Goal: Information Seeking & Learning: Learn about a topic

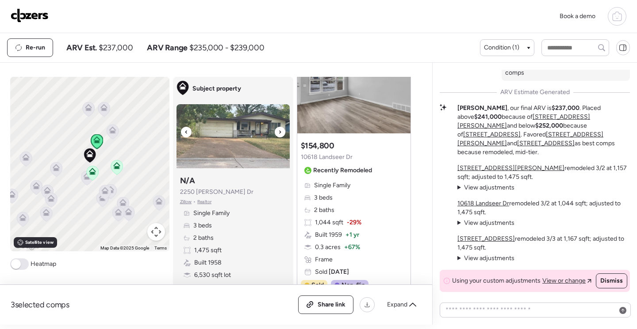
click at [230, 145] on img at bounding box center [232, 136] width 113 height 64
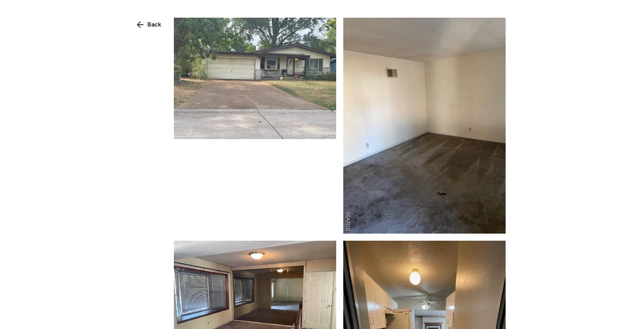
click at [260, 81] on img at bounding box center [255, 79] width 162 height 122
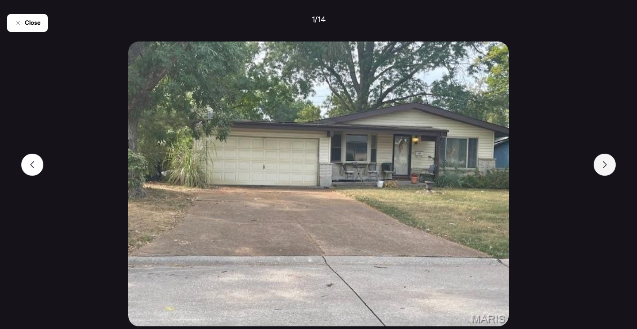
click at [609, 170] on div at bounding box center [604, 165] width 22 height 22
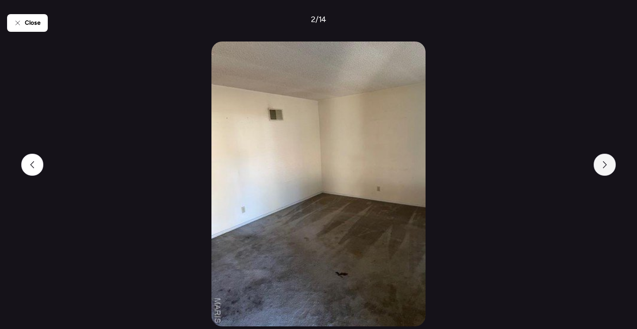
click at [609, 170] on div at bounding box center [604, 165] width 22 height 22
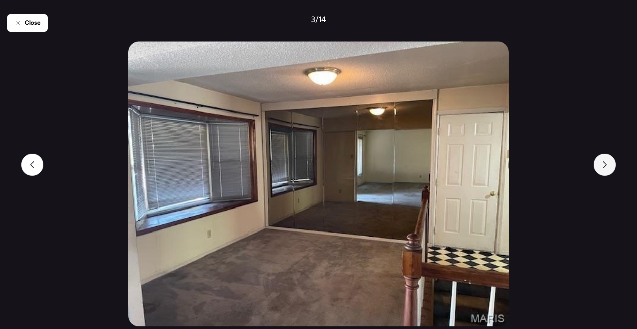
click at [609, 170] on div at bounding box center [604, 165] width 22 height 22
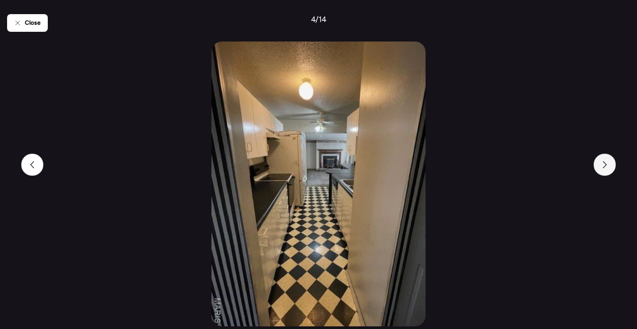
click at [609, 170] on div at bounding box center [604, 165] width 22 height 22
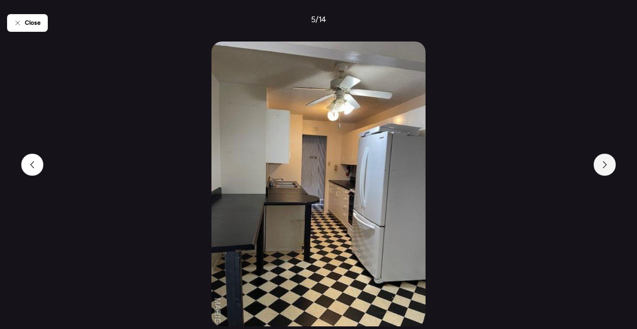
click at [609, 170] on div at bounding box center [604, 165] width 22 height 22
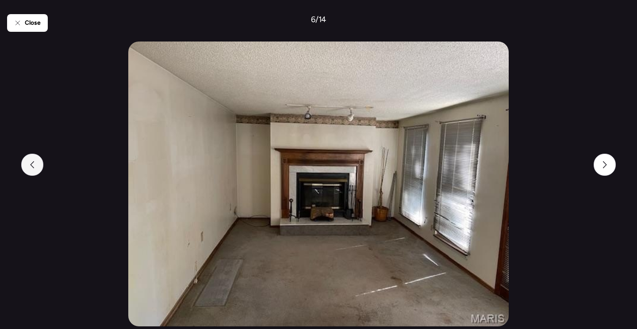
click at [30, 165] on icon at bounding box center [32, 164] width 7 height 7
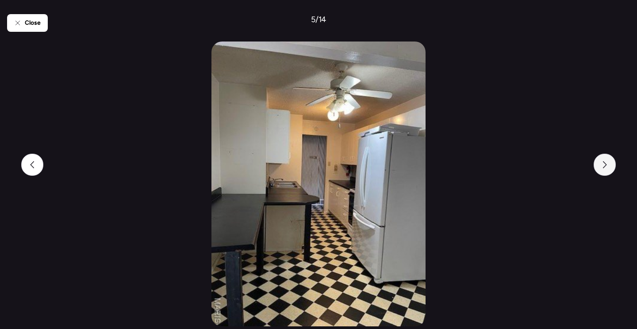
click at [606, 168] on icon at bounding box center [604, 164] width 7 height 7
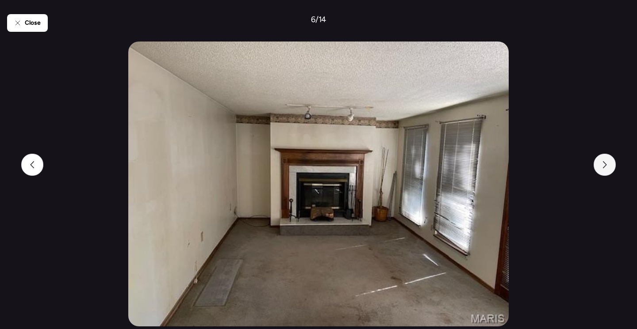
click at [606, 167] on icon at bounding box center [604, 164] width 7 height 7
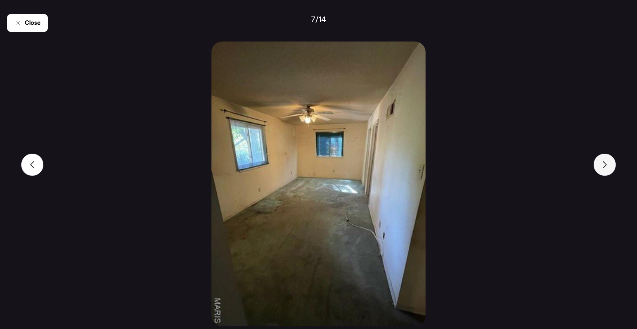
click at [606, 167] on icon at bounding box center [604, 164] width 7 height 7
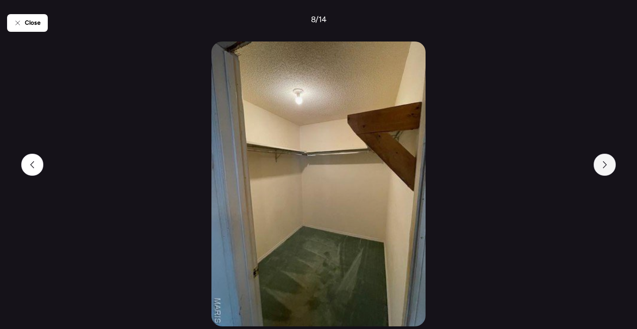
click at [606, 167] on icon at bounding box center [604, 164] width 7 height 7
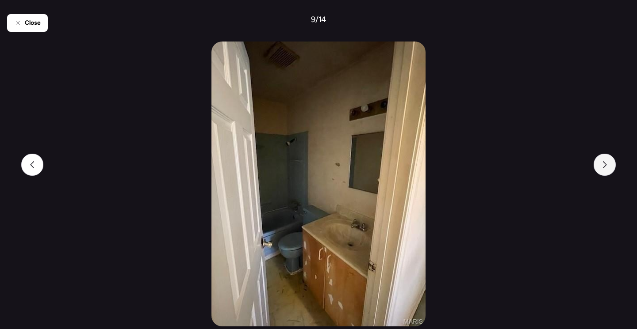
click at [606, 167] on icon at bounding box center [604, 164] width 7 height 7
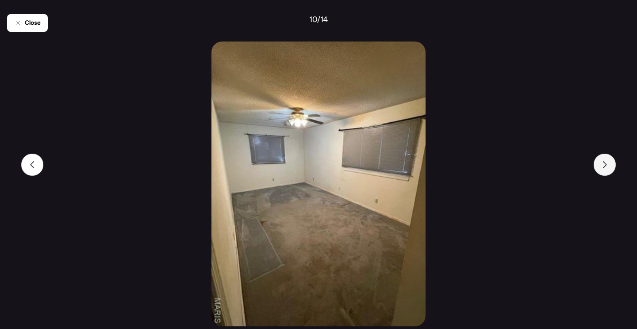
click at [606, 167] on icon at bounding box center [604, 164] width 7 height 7
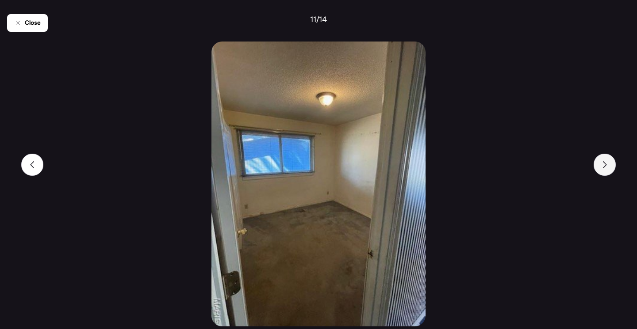
click at [606, 167] on icon at bounding box center [604, 164] width 7 height 7
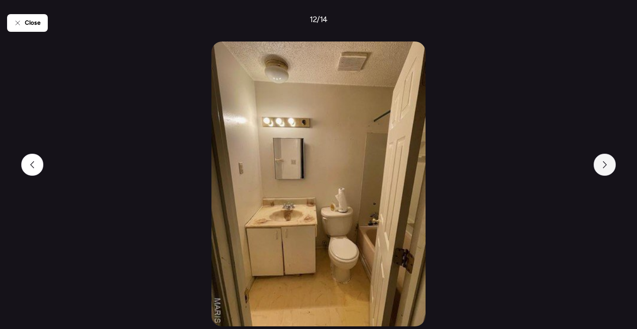
click at [606, 167] on icon at bounding box center [604, 164] width 7 height 7
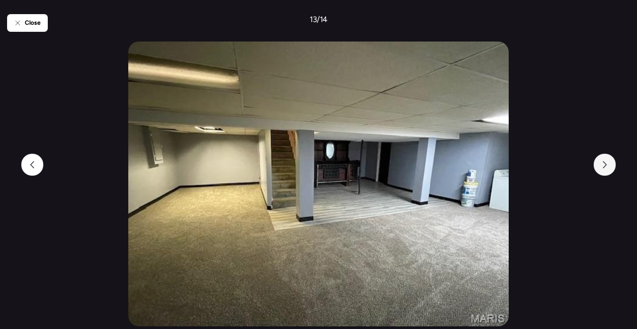
click at [606, 167] on icon at bounding box center [604, 164] width 7 height 7
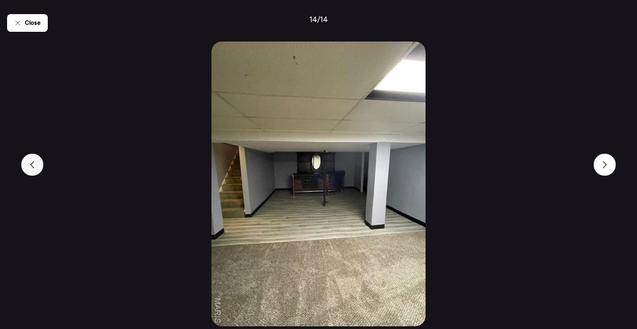
click at [27, 167] on div at bounding box center [32, 165] width 22 height 22
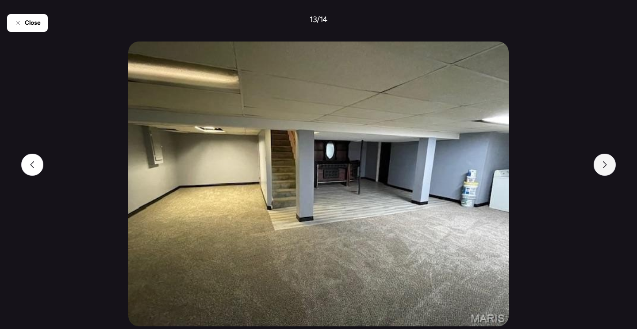
click at [605, 168] on icon at bounding box center [604, 164] width 7 height 7
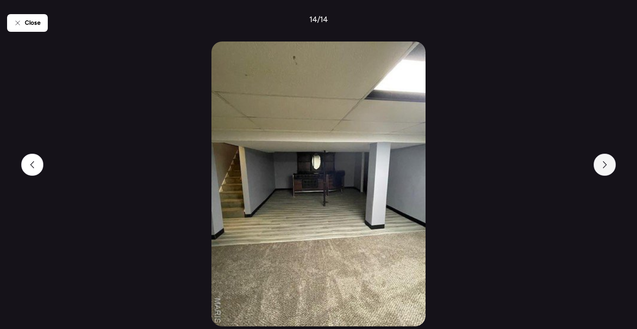
click at [605, 168] on icon at bounding box center [604, 164] width 7 height 7
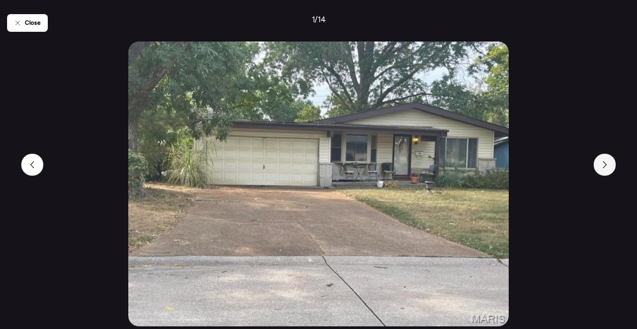
click at [605, 168] on icon at bounding box center [604, 164] width 7 height 7
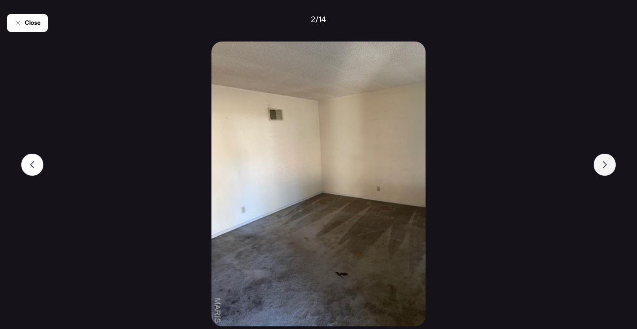
click at [605, 168] on icon at bounding box center [604, 164] width 7 height 7
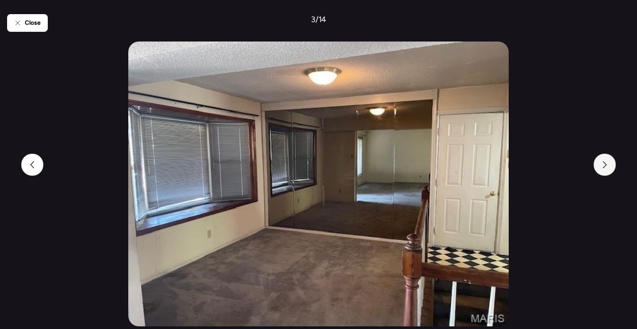
click at [605, 168] on icon at bounding box center [604, 164] width 7 height 7
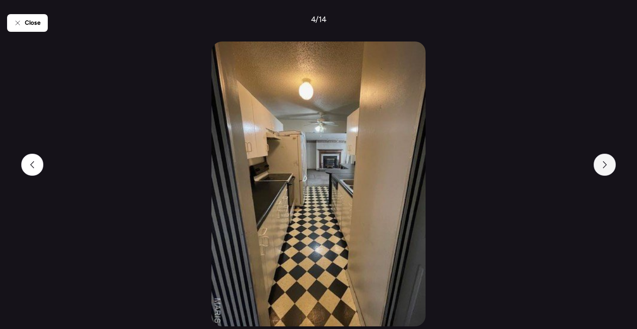
click at [605, 168] on icon at bounding box center [604, 164] width 7 height 7
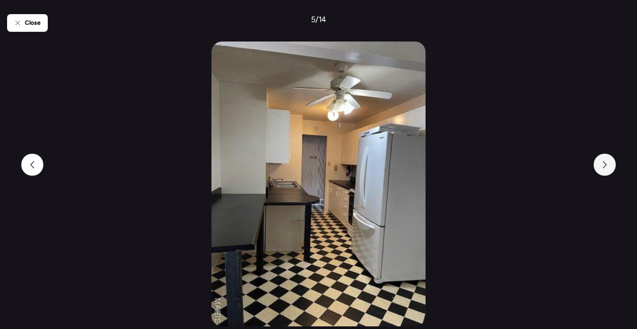
click at [605, 168] on icon at bounding box center [604, 164] width 7 height 7
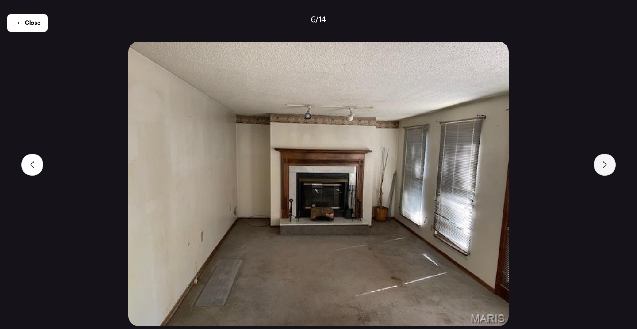
click at [605, 168] on icon at bounding box center [604, 164] width 7 height 7
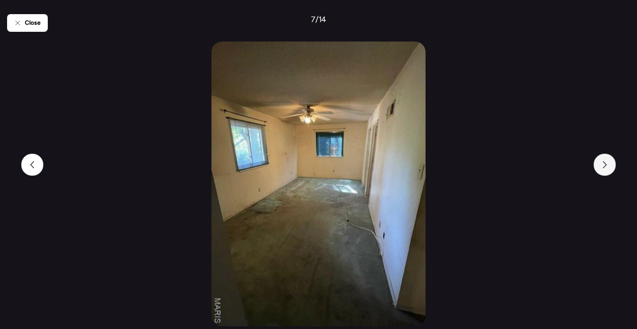
click at [605, 168] on icon at bounding box center [604, 164] width 7 height 7
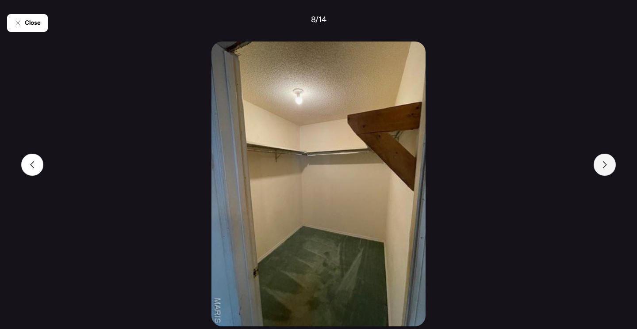
click at [605, 168] on icon at bounding box center [604, 164] width 7 height 7
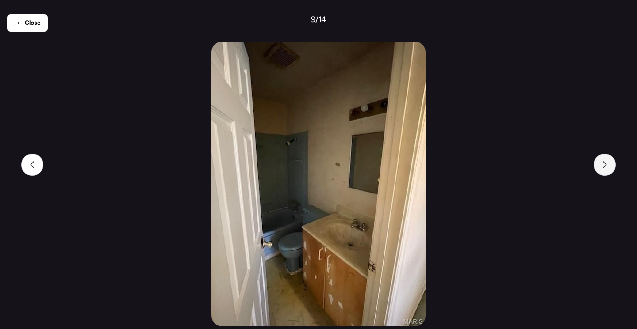
click at [605, 168] on icon at bounding box center [604, 164] width 7 height 7
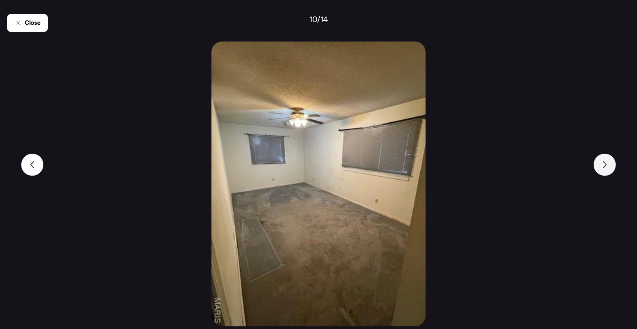
click at [605, 168] on icon at bounding box center [604, 164] width 7 height 7
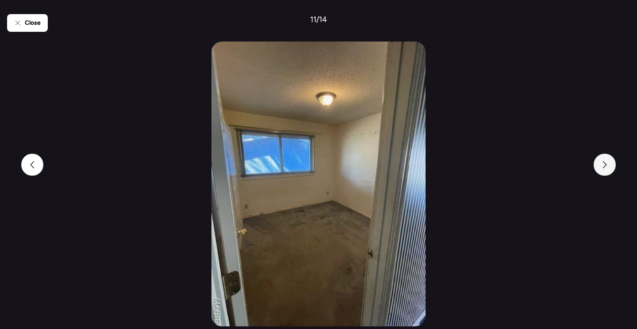
click at [605, 168] on icon at bounding box center [604, 164] width 7 height 7
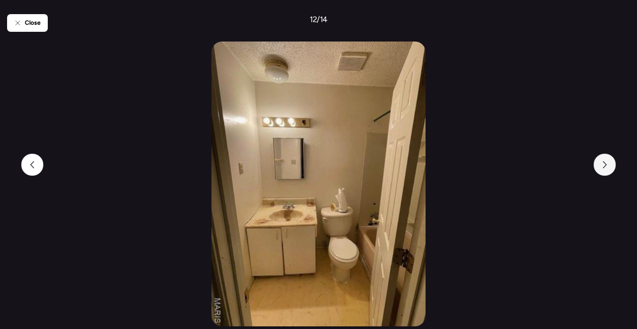
click at [605, 168] on icon at bounding box center [604, 164] width 7 height 7
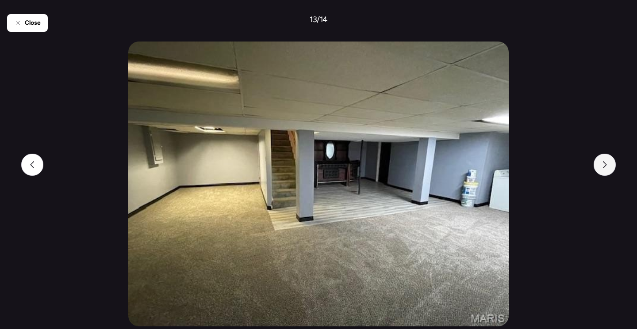
click at [605, 168] on icon at bounding box center [604, 164] width 7 height 7
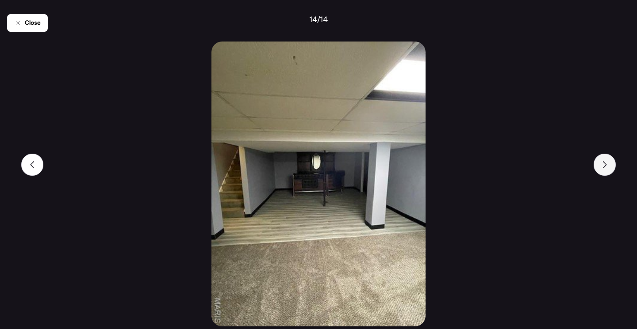
click at [605, 168] on icon at bounding box center [604, 164] width 7 height 7
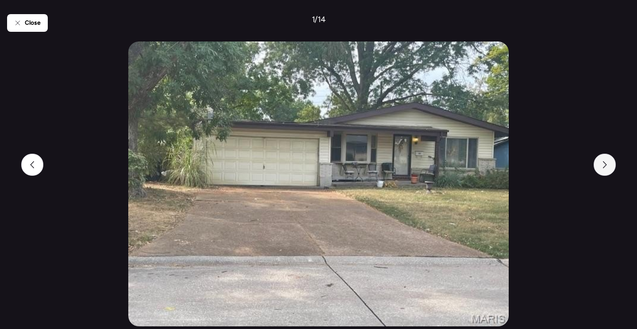
click at [605, 168] on icon at bounding box center [604, 164] width 7 height 7
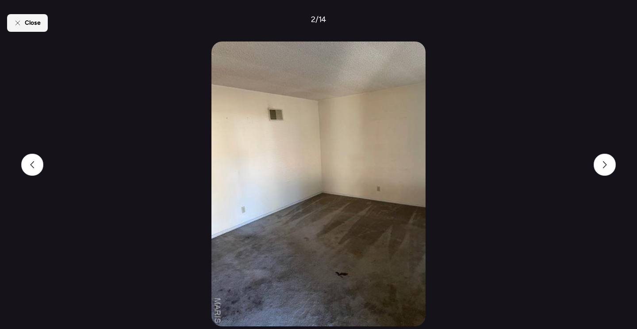
click at [14, 19] on div "Close" at bounding box center [27, 23] width 41 height 18
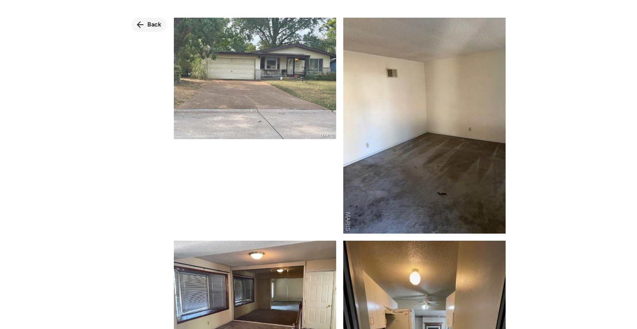
click at [153, 26] on span "Back" at bounding box center [154, 24] width 14 height 9
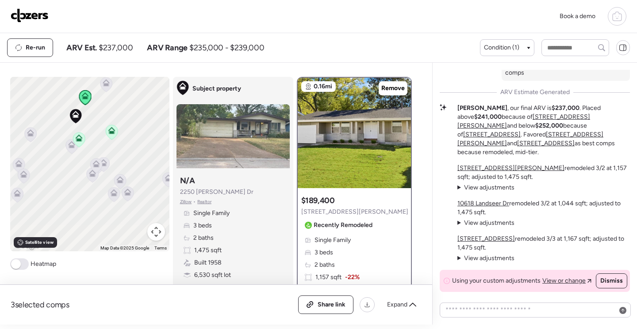
drag, startPoint x: 134, startPoint y: 185, endPoint x: 141, endPoint y: 146, distance: 39.6
click at [141, 146] on div "To activate drag with keyboard, press Alt + Enter. Once in keyboard drag state,…" at bounding box center [89, 164] width 159 height 175
click at [108, 132] on icon at bounding box center [111, 131] width 6 height 3
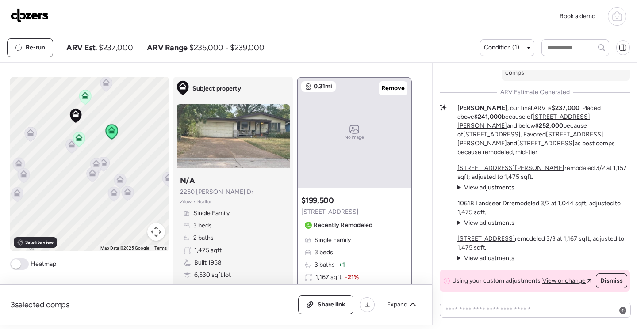
click at [100, 162] on icon at bounding box center [103, 162] width 7 height 7
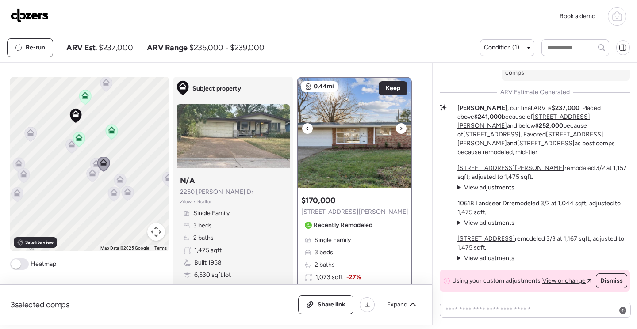
click at [362, 154] on img at bounding box center [354, 133] width 113 height 111
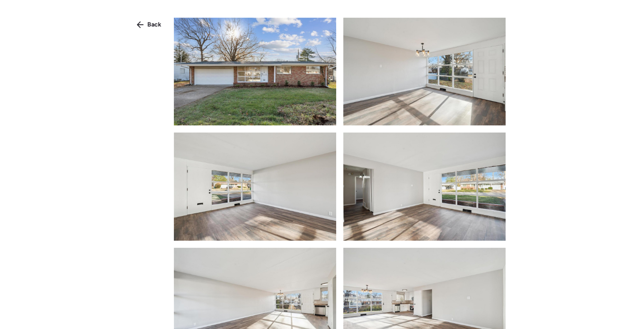
click at [263, 77] on img at bounding box center [255, 72] width 162 height 108
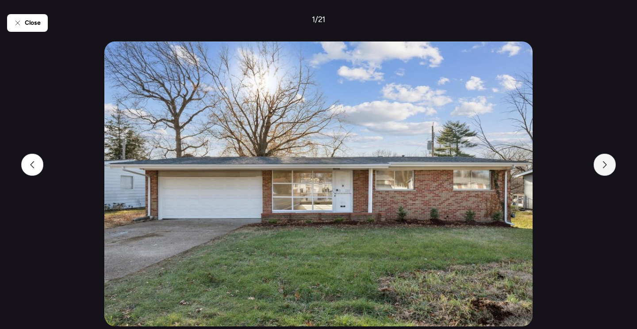
click at [608, 172] on div at bounding box center [604, 165] width 22 height 22
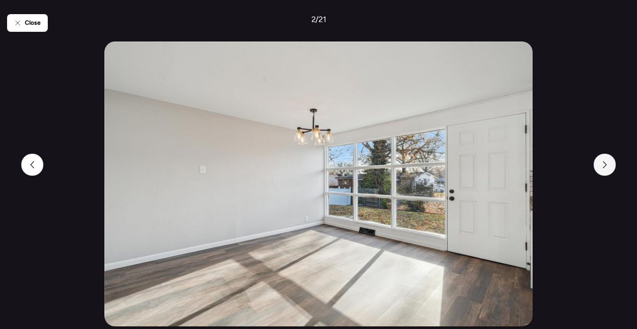
click at [608, 172] on div at bounding box center [604, 165] width 22 height 22
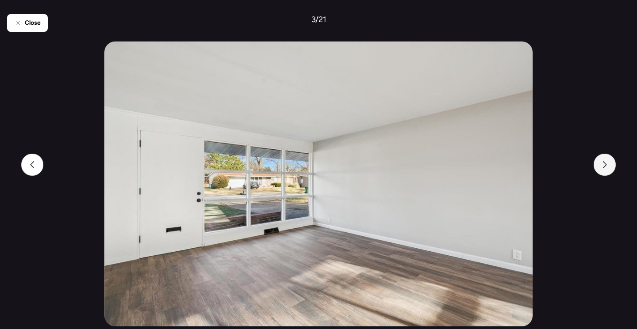
click at [608, 172] on div at bounding box center [604, 165] width 22 height 22
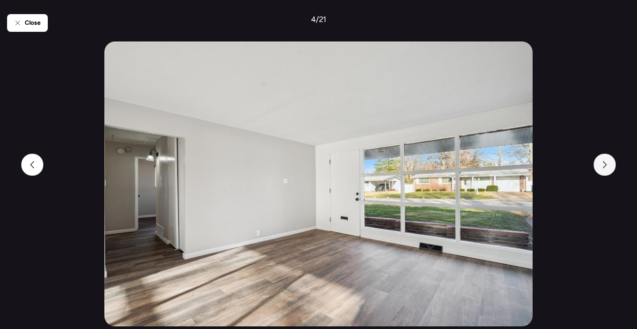
click at [608, 172] on div at bounding box center [604, 165] width 22 height 22
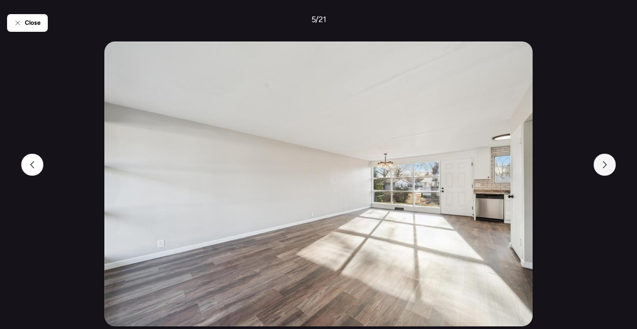
click at [608, 172] on div at bounding box center [604, 165] width 22 height 22
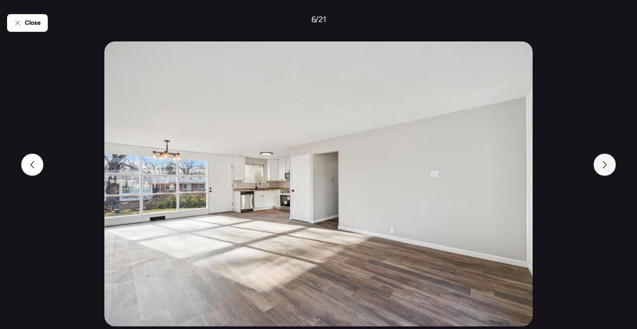
click at [608, 172] on div at bounding box center [604, 165] width 22 height 22
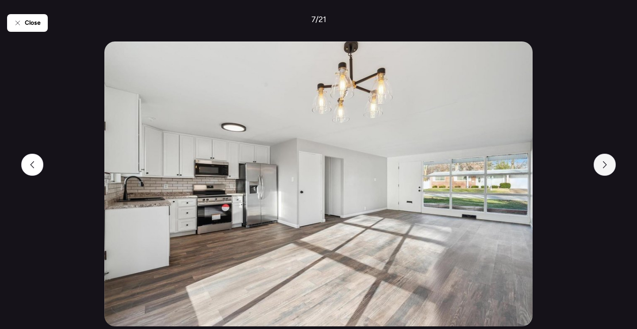
click at [608, 172] on div at bounding box center [604, 165] width 22 height 22
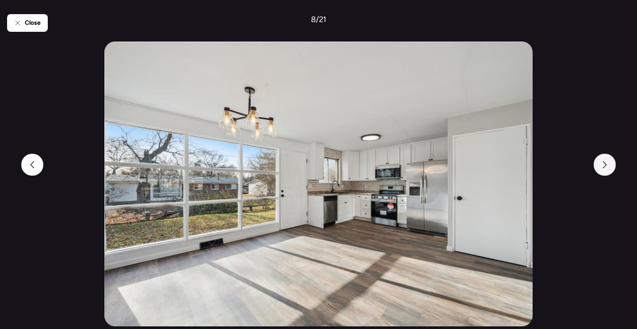
click at [608, 172] on div at bounding box center [604, 165] width 22 height 22
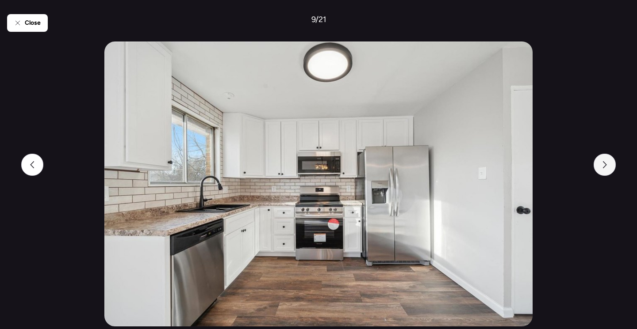
click at [608, 173] on div at bounding box center [604, 165] width 22 height 22
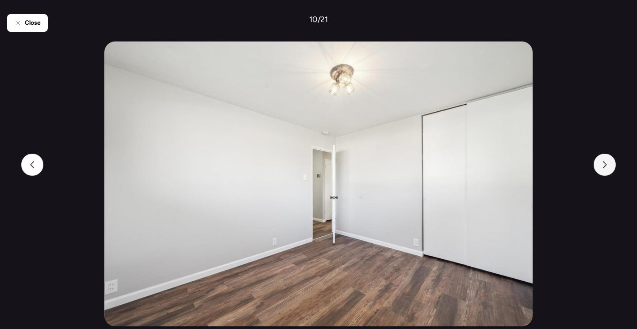
click at [608, 173] on div at bounding box center [604, 165] width 22 height 22
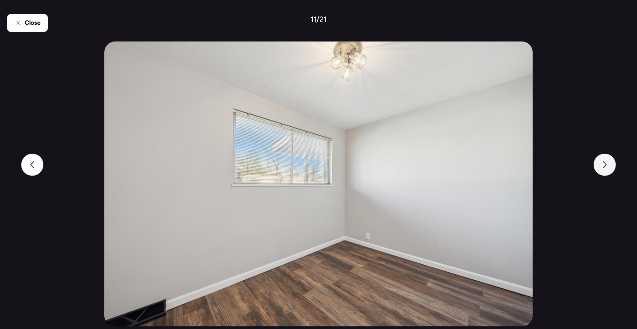
click at [608, 173] on div at bounding box center [604, 165] width 22 height 22
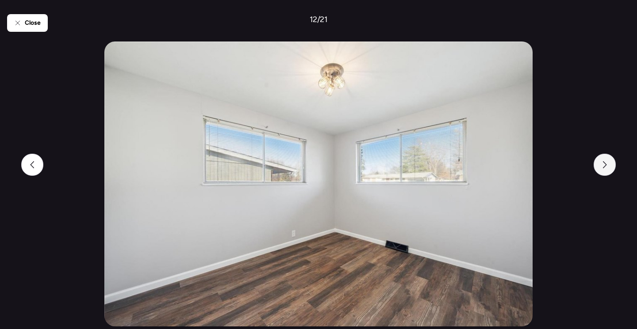
click at [608, 173] on div at bounding box center [604, 165] width 22 height 22
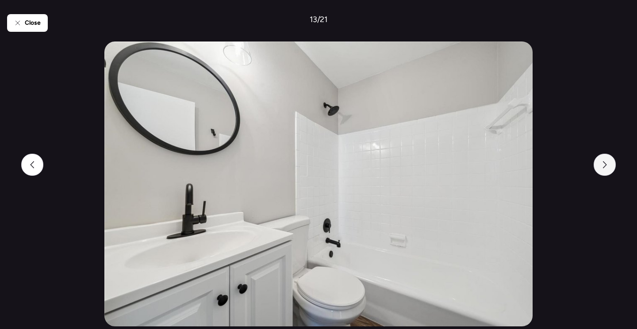
click at [608, 173] on div at bounding box center [604, 165] width 22 height 22
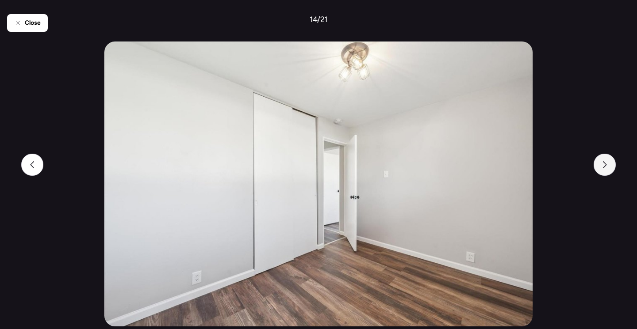
click at [608, 173] on div at bounding box center [604, 165] width 22 height 22
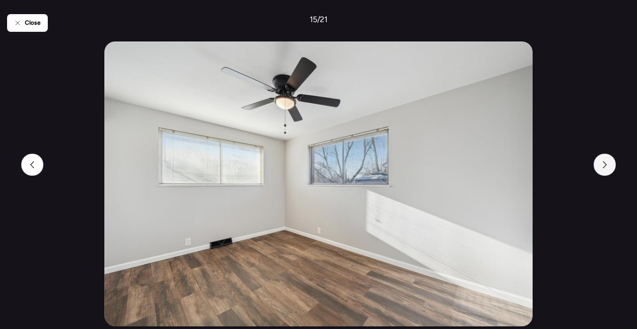
click at [608, 173] on div at bounding box center [604, 165] width 22 height 22
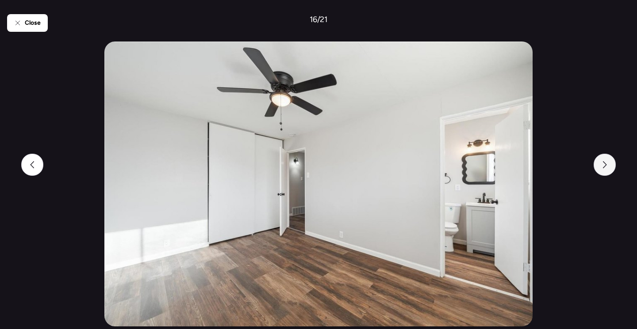
click at [608, 173] on div at bounding box center [604, 165] width 22 height 22
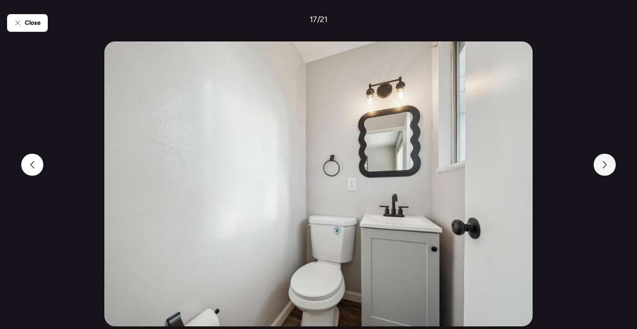
click at [608, 173] on div at bounding box center [604, 165] width 22 height 22
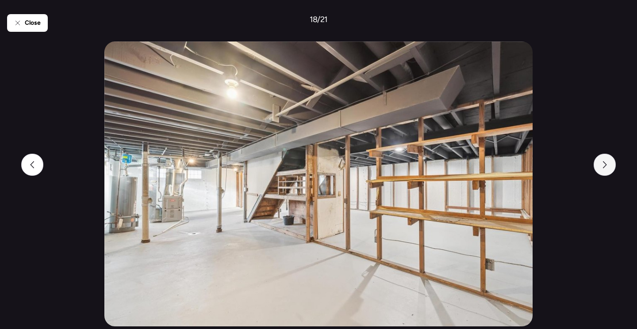
click at [608, 173] on div at bounding box center [604, 165] width 22 height 22
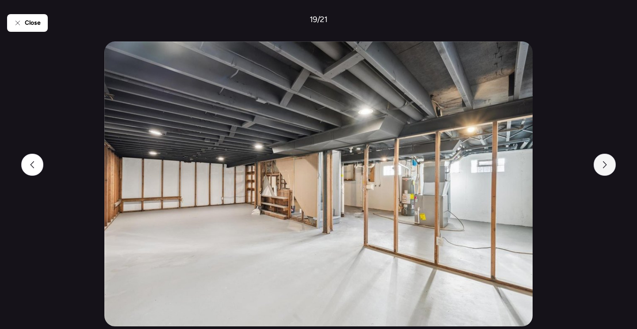
click at [608, 173] on div at bounding box center [604, 165] width 22 height 22
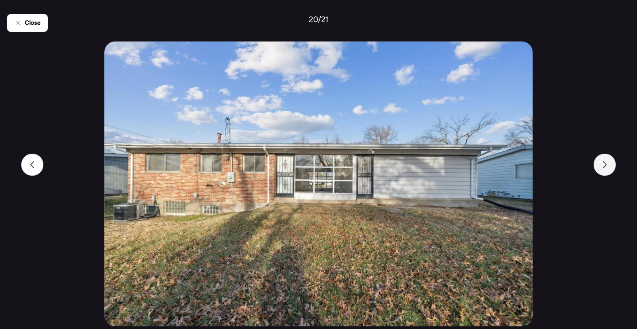
click at [608, 173] on div at bounding box center [604, 165] width 22 height 22
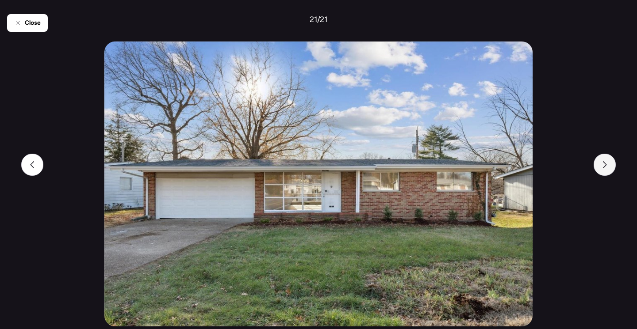
click at [608, 173] on div at bounding box center [604, 165] width 22 height 22
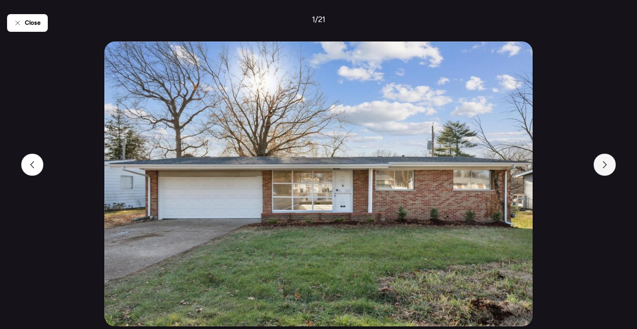
click at [608, 173] on div at bounding box center [604, 165] width 22 height 22
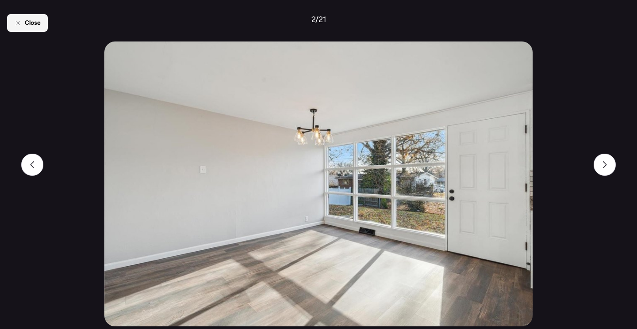
click at [28, 23] on span "Close" at bounding box center [33, 23] width 16 height 9
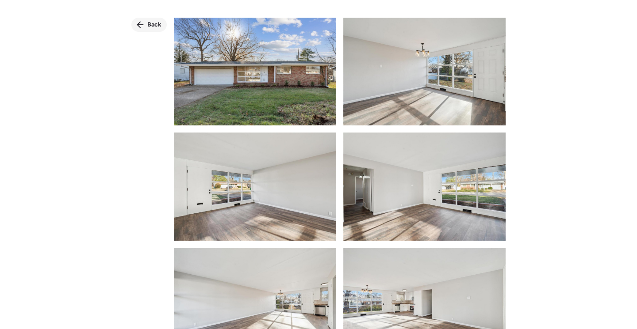
click at [134, 27] on div "Back" at bounding box center [148, 25] width 35 height 14
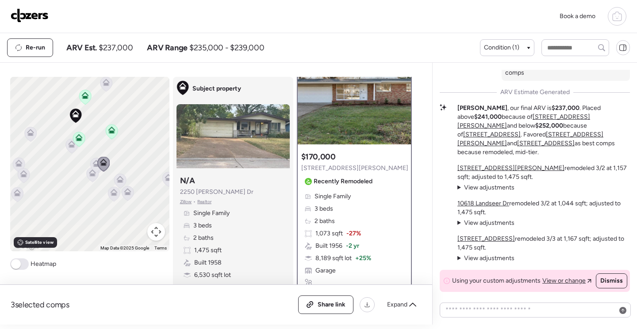
scroll to position [44, 0]
click at [90, 162] on icon at bounding box center [96, 165] width 12 height 15
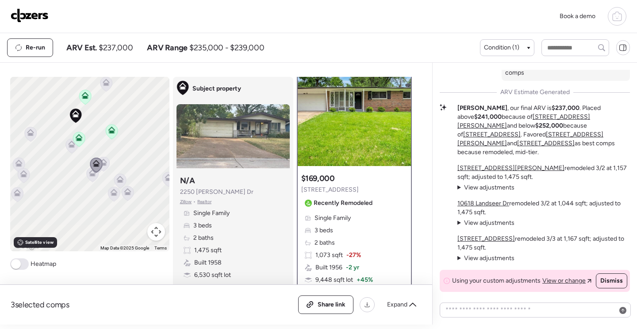
scroll to position [0, 0]
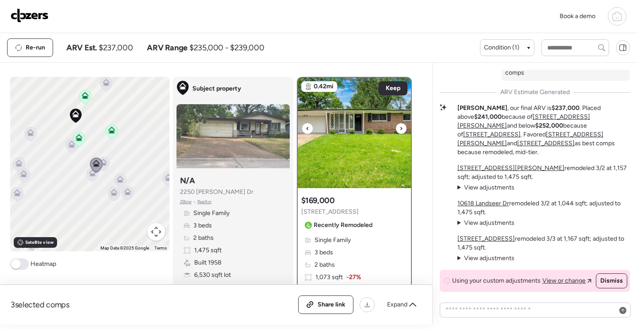
click at [361, 129] on img at bounding box center [354, 133] width 113 height 111
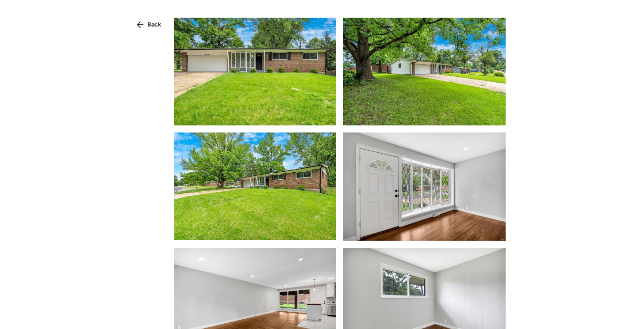
click at [305, 95] on img at bounding box center [255, 72] width 162 height 108
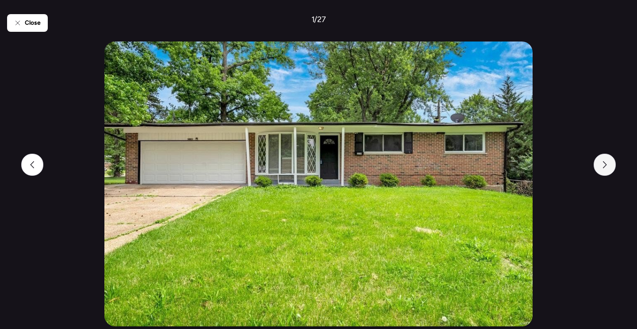
click at [603, 170] on div at bounding box center [604, 165] width 22 height 22
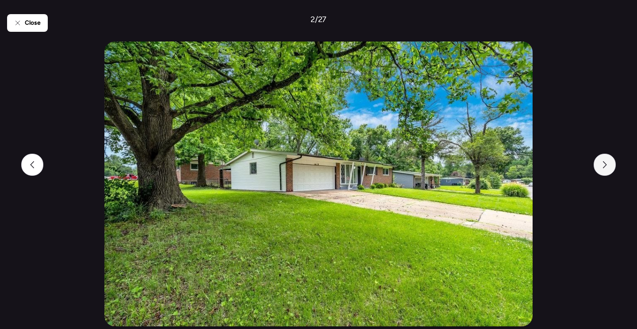
click at [603, 170] on div at bounding box center [604, 165] width 22 height 22
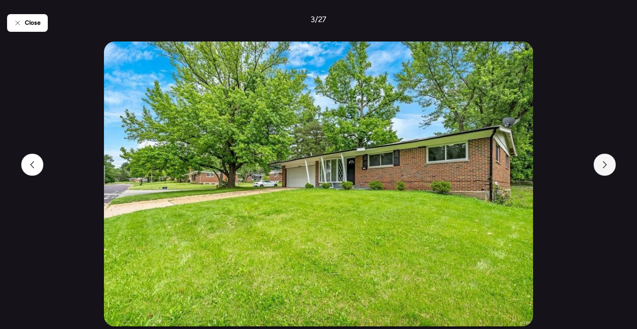
click at [603, 170] on div at bounding box center [604, 165] width 22 height 22
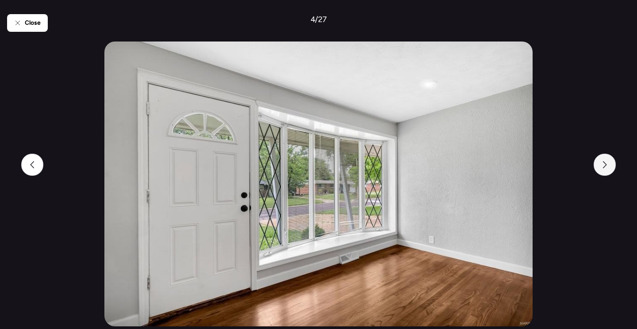
click at [603, 170] on div at bounding box center [604, 165] width 22 height 22
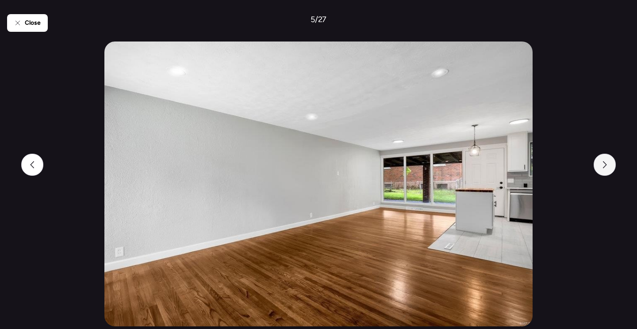
click at [603, 170] on div at bounding box center [604, 165] width 22 height 22
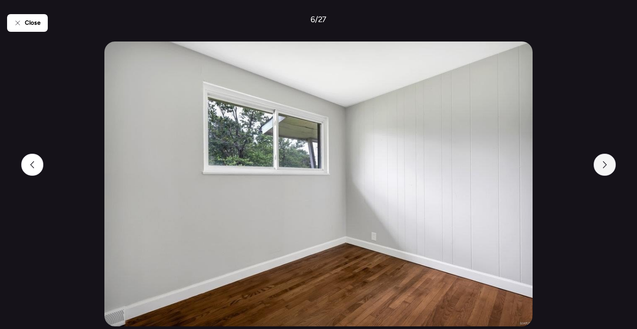
click at [603, 170] on div at bounding box center [604, 165] width 22 height 22
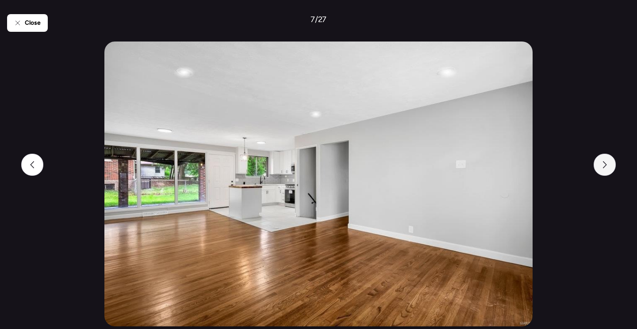
click at [603, 170] on div at bounding box center [604, 165] width 22 height 22
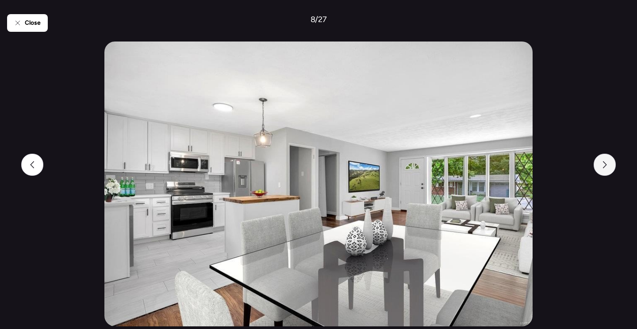
click at [603, 170] on div at bounding box center [604, 165] width 22 height 22
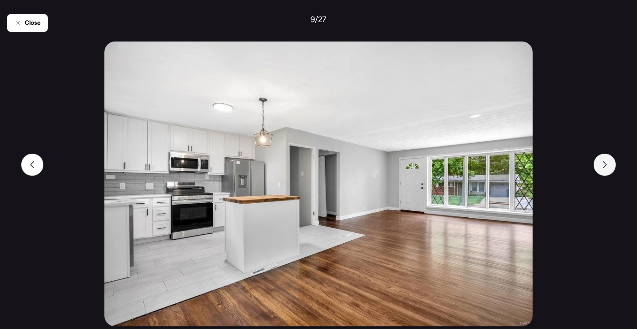
click at [603, 170] on div at bounding box center [604, 165] width 22 height 22
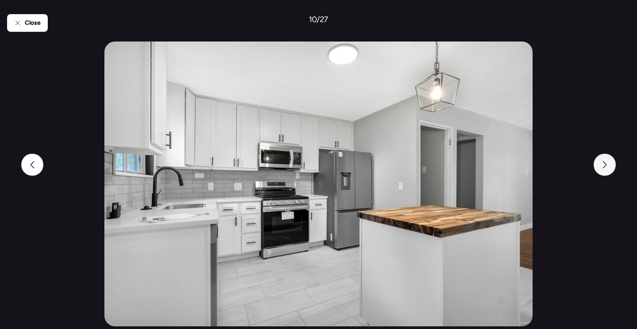
click at [603, 170] on div at bounding box center [604, 165] width 22 height 22
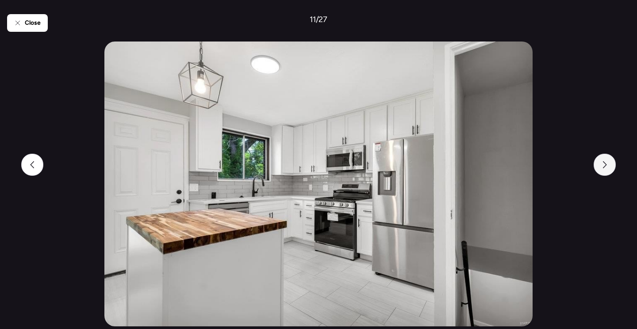
click at [603, 170] on div at bounding box center [604, 165] width 22 height 22
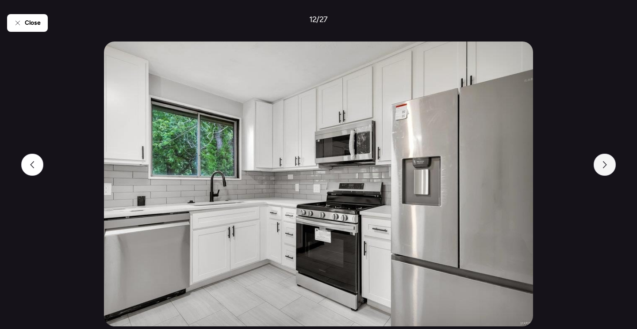
click at [603, 170] on div at bounding box center [604, 165] width 22 height 22
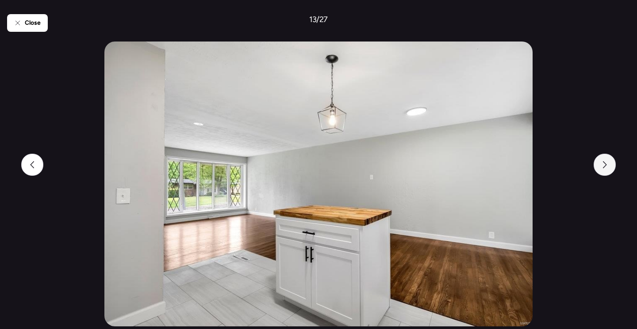
click at [603, 170] on div at bounding box center [604, 165] width 22 height 22
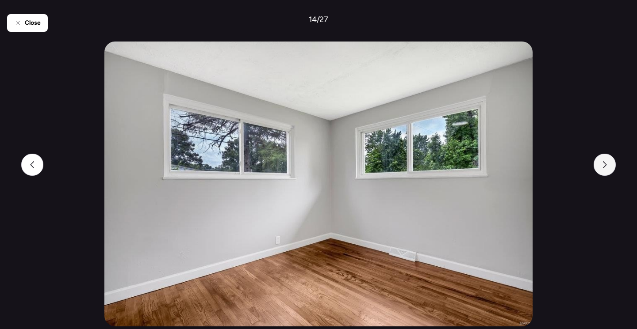
click at [603, 170] on div at bounding box center [604, 165] width 22 height 22
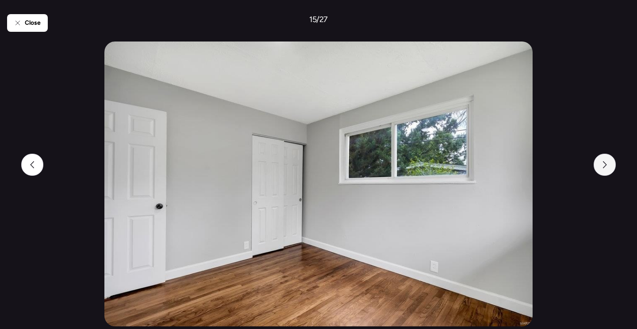
click at [603, 170] on div at bounding box center [604, 165] width 22 height 22
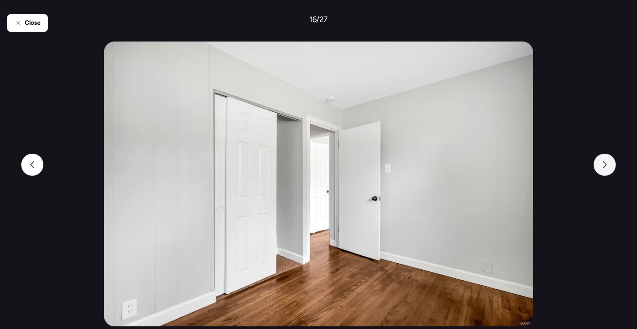
click at [603, 170] on div at bounding box center [604, 165] width 22 height 22
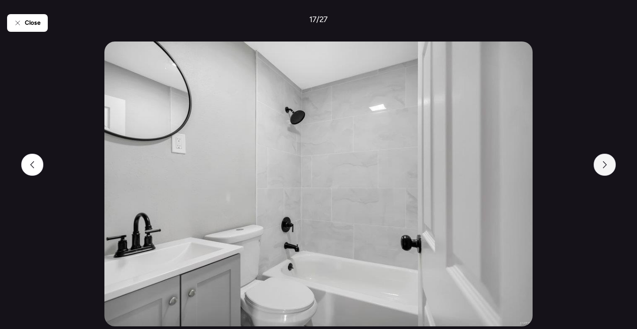
click at [603, 170] on div at bounding box center [604, 165] width 22 height 22
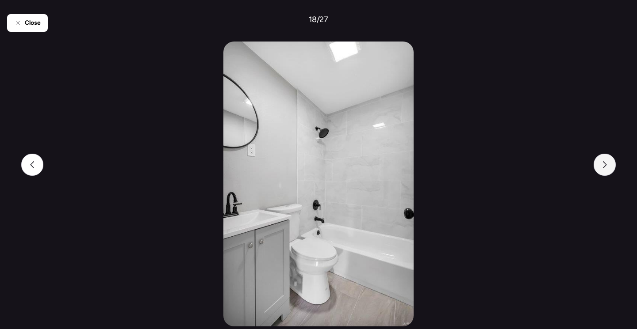
click at [603, 170] on div at bounding box center [604, 165] width 22 height 22
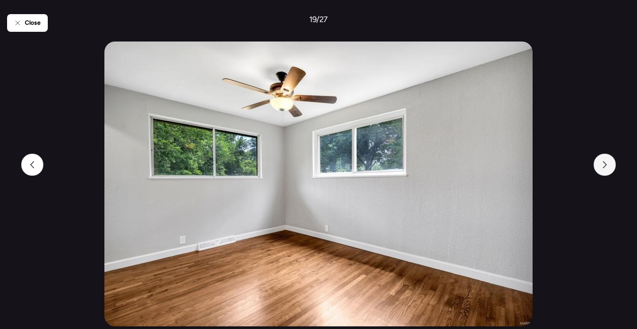
click at [603, 170] on div at bounding box center [604, 165] width 22 height 22
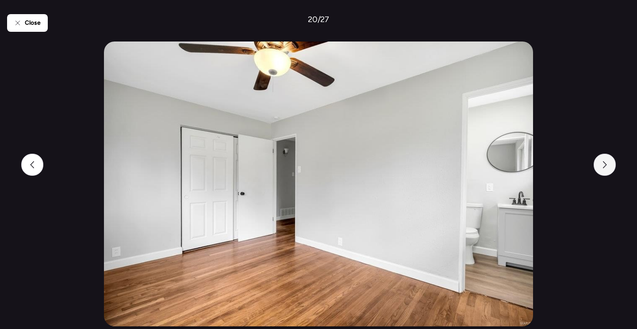
click at [603, 170] on div at bounding box center [604, 165] width 22 height 22
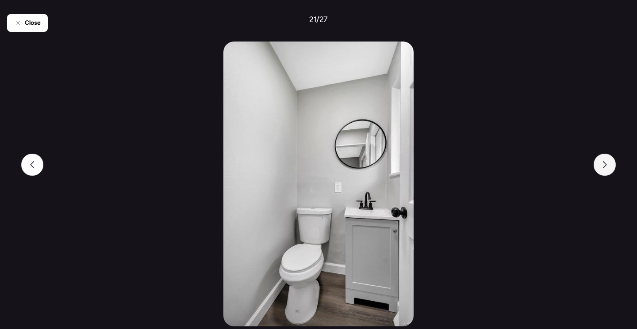
click at [603, 170] on div at bounding box center [604, 165] width 22 height 22
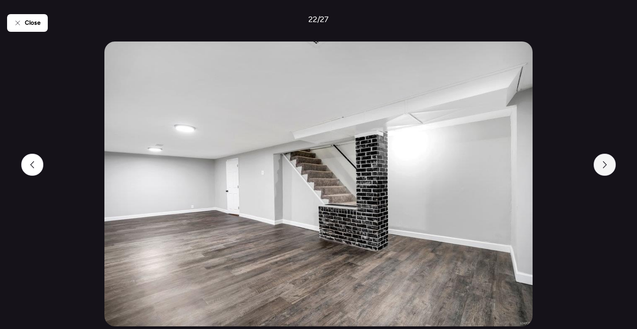
click at [603, 170] on div at bounding box center [604, 165] width 22 height 22
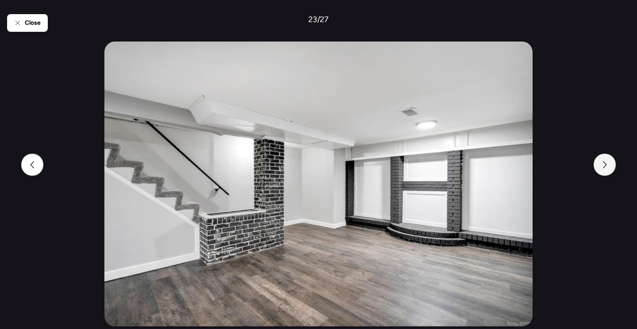
click at [603, 170] on div at bounding box center [604, 165] width 22 height 22
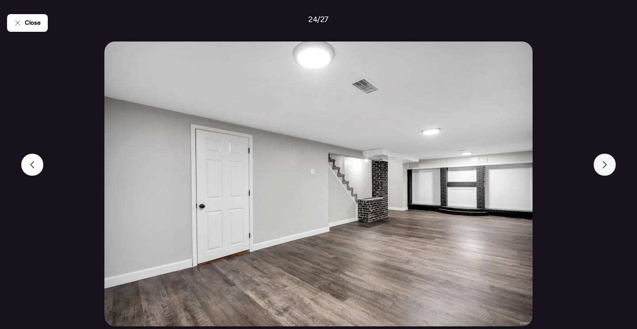
click at [603, 170] on div at bounding box center [604, 165] width 22 height 22
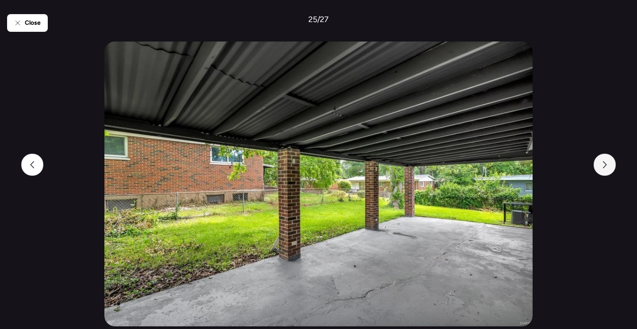
click at [603, 170] on div at bounding box center [604, 165] width 22 height 22
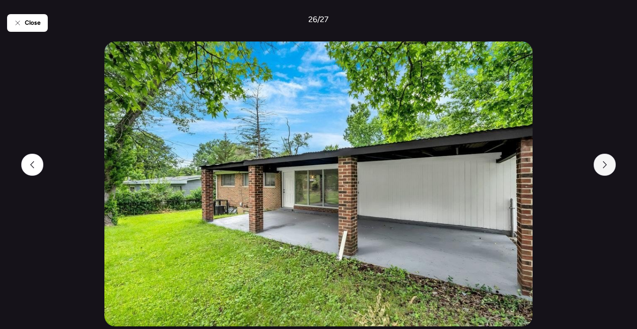
click at [603, 170] on div at bounding box center [604, 165] width 22 height 22
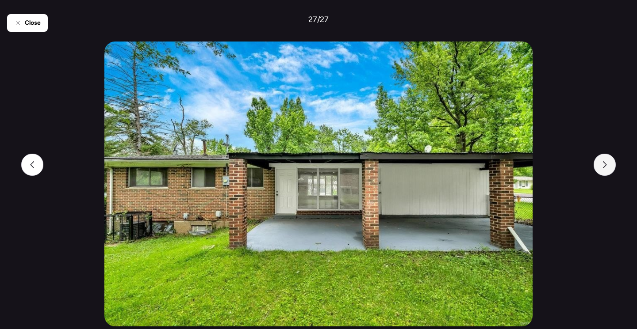
click at [603, 170] on div at bounding box center [604, 165] width 22 height 22
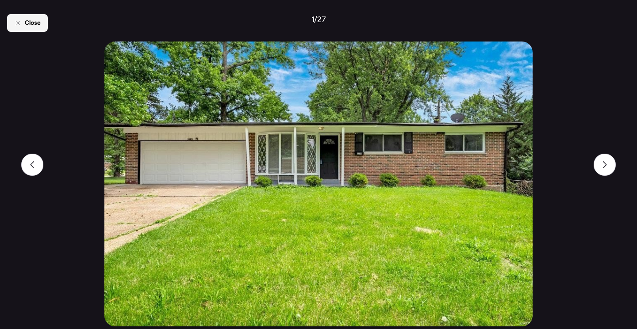
click at [38, 23] on span "Close" at bounding box center [33, 23] width 16 height 9
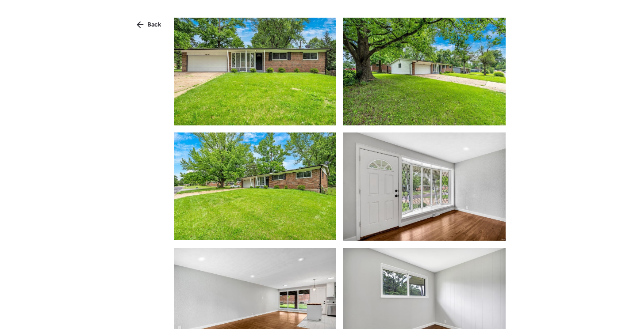
click at [148, 22] on span "Back" at bounding box center [154, 24] width 14 height 9
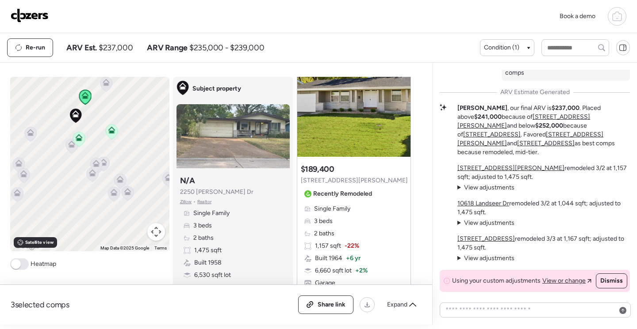
scroll to position [354, 0]
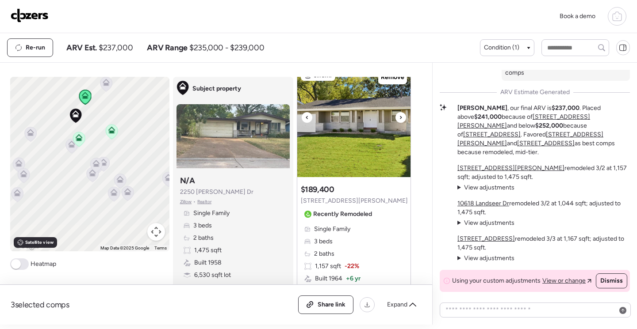
click at [365, 158] on img at bounding box center [353, 122] width 113 height 111
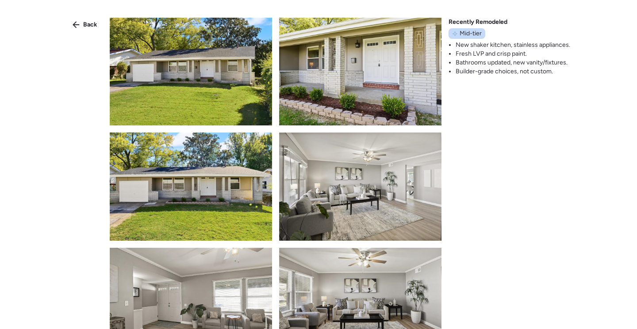
click at [201, 94] on img at bounding box center [191, 72] width 162 height 108
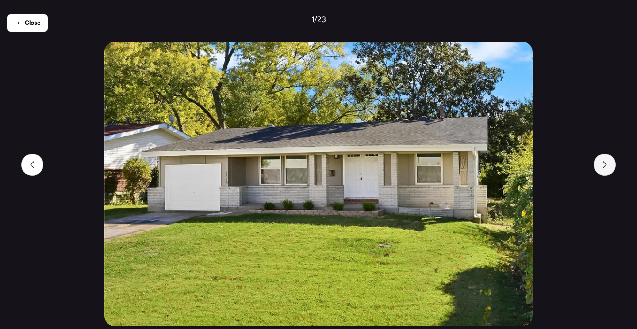
click at [607, 164] on icon at bounding box center [604, 164] width 7 height 7
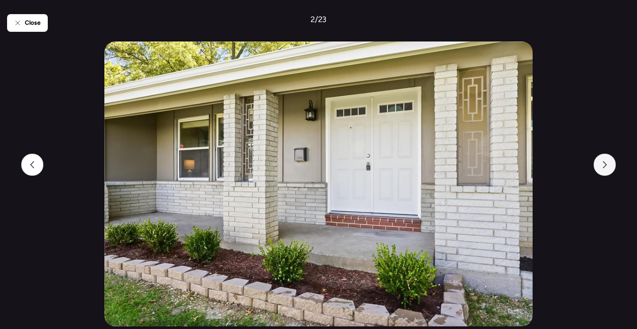
click at [607, 164] on icon at bounding box center [604, 164] width 7 height 7
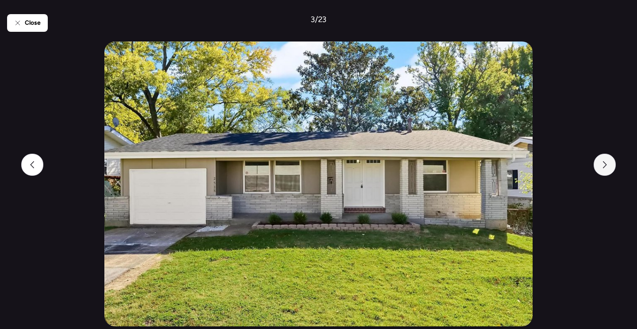
click at [606, 164] on icon at bounding box center [605, 164] width 4 height 7
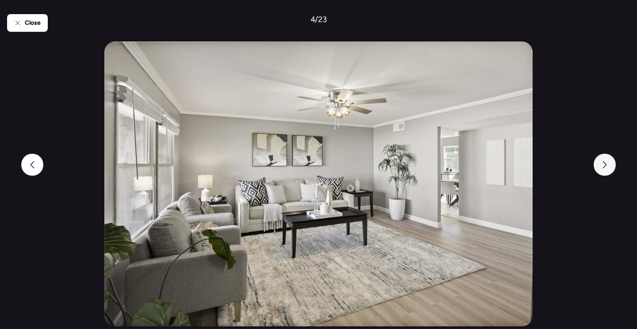
click at [606, 164] on icon at bounding box center [605, 164] width 4 height 7
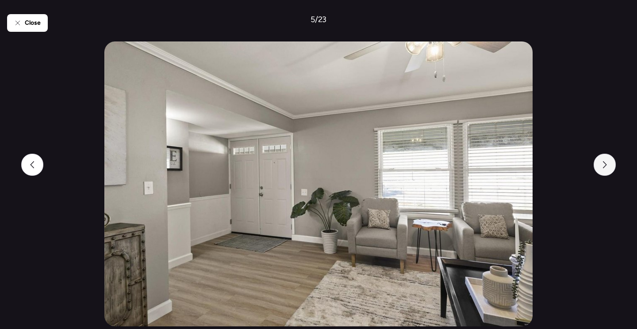
click at [606, 164] on icon at bounding box center [605, 164] width 4 height 7
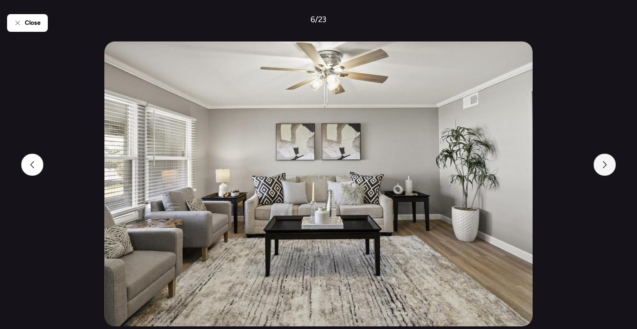
click at [606, 164] on icon at bounding box center [605, 164] width 4 height 7
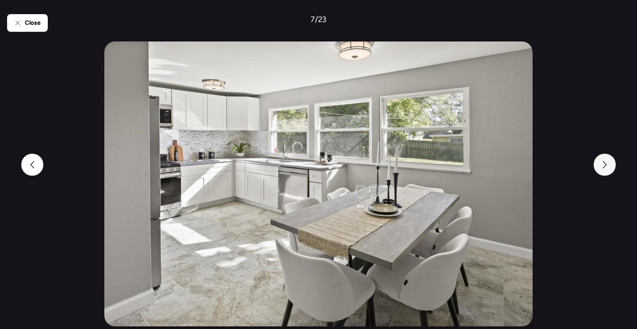
click at [606, 164] on icon at bounding box center [605, 164] width 4 height 7
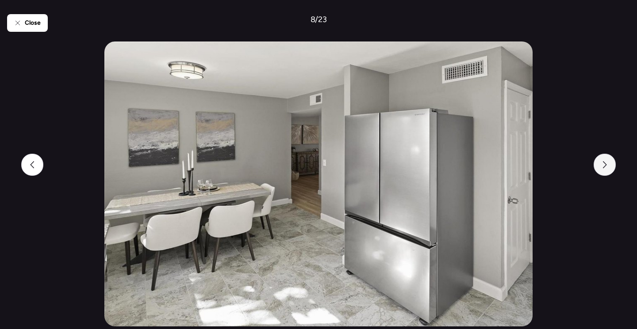
click at [606, 164] on icon at bounding box center [605, 164] width 4 height 7
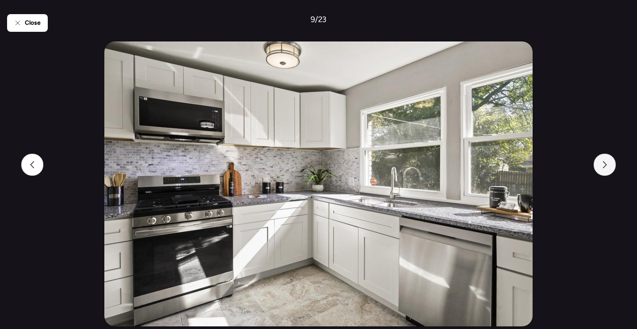
click at [606, 164] on icon at bounding box center [605, 164] width 4 height 7
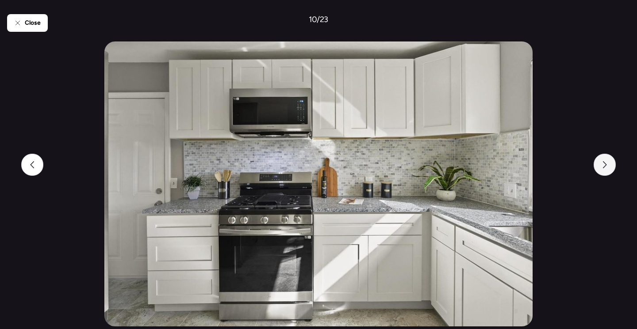
click at [606, 164] on icon at bounding box center [605, 164] width 4 height 7
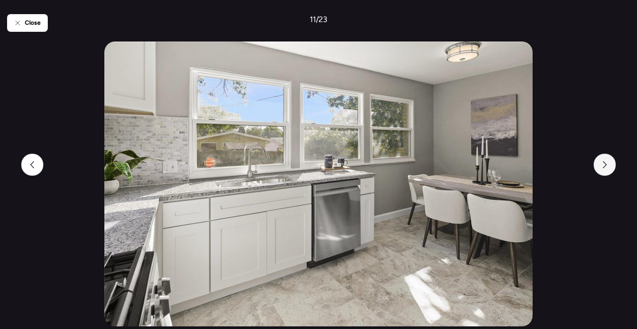
click at [606, 164] on icon at bounding box center [605, 164] width 4 height 7
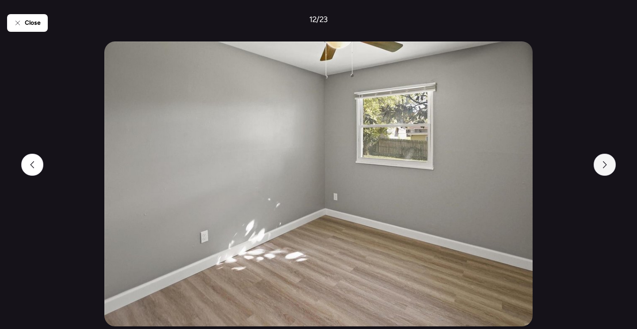
click at [606, 164] on icon at bounding box center [605, 164] width 4 height 7
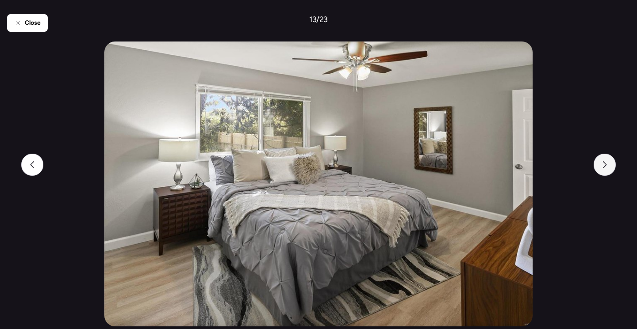
click at [606, 164] on icon at bounding box center [605, 164] width 4 height 7
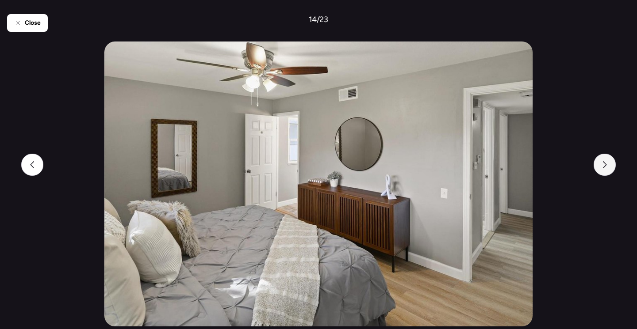
click at [606, 164] on icon at bounding box center [605, 164] width 4 height 7
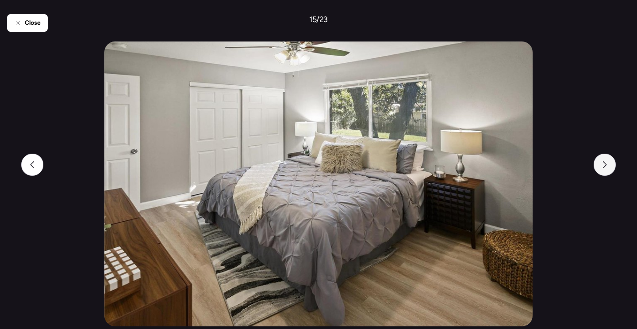
click at [606, 164] on icon at bounding box center [605, 164] width 4 height 7
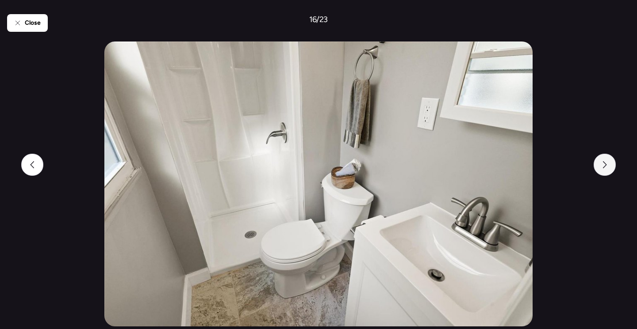
click at [606, 164] on icon at bounding box center [605, 164] width 4 height 7
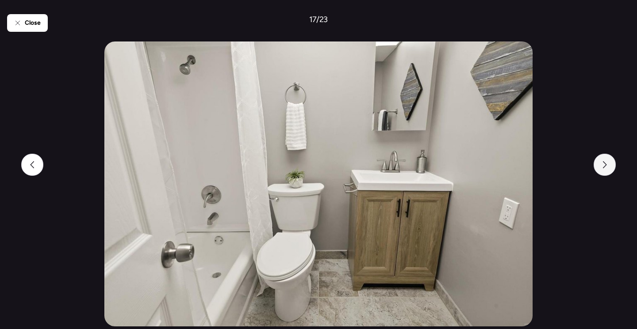
click at [606, 164] on icon at bounding box center [605, 164] width 4 height 7
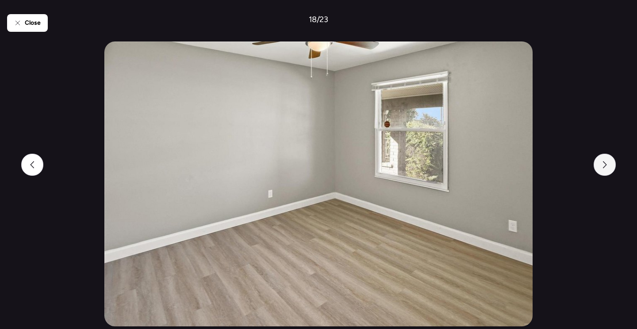
click at [606, 164] on icon at bounding box center [605, 164] width 4 height 7
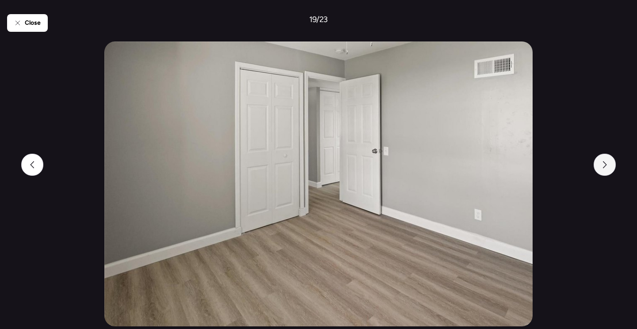
click at [606, 164] on icon at bounding box center [605, 164] width 4 height 7
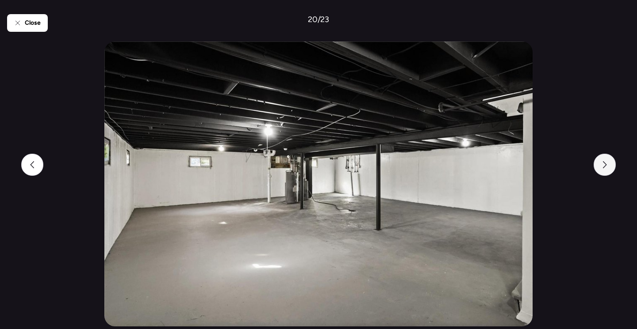
click at [606, 164] on icon at bounding box center [605, 164] width 4 height 7
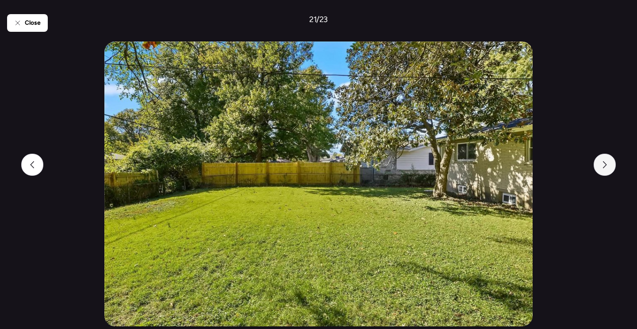
click at [606, 164] on icon at bounding box center [605, 164] width 4 height 7
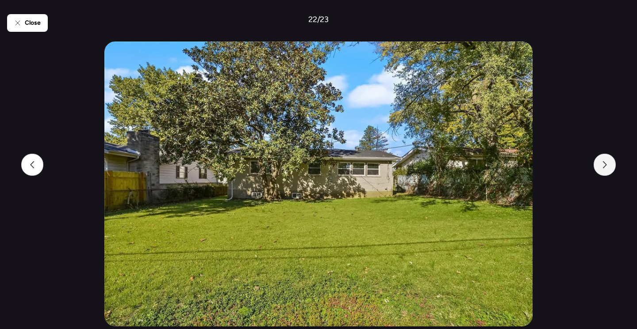
click at [606, 164] on icon at bounding box center [605, 164] width 4 height 7
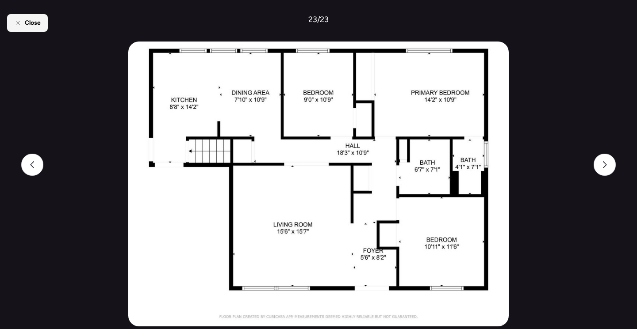
click at [30, 31] on div "Close" at bounding box center [27, 23] width 41 height 18
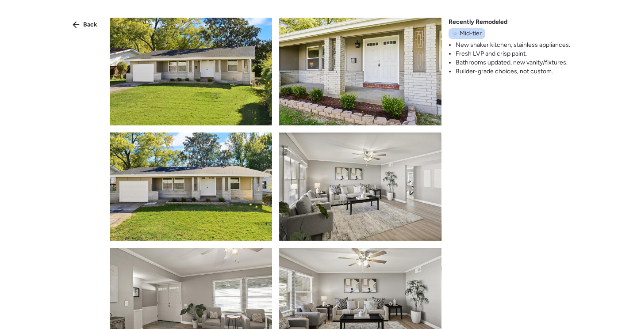
click at [83, 27] on div "Back" at bounding box center [84, 25] width 35 height 14
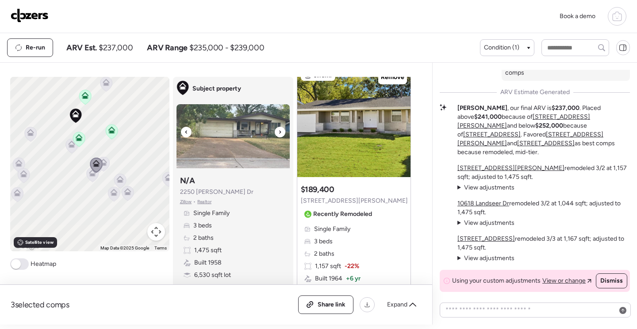
click at [212, 132] on img at bounding box center [232, 136] width 113 height 64
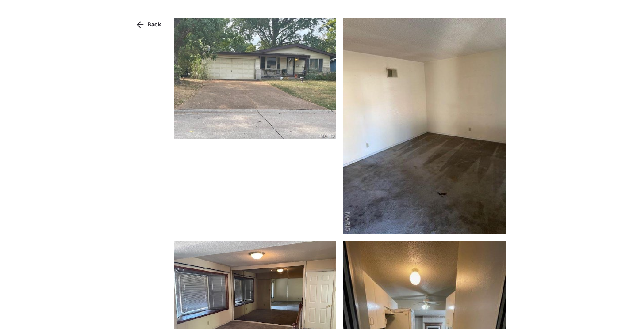
click at [255, 106] on img at bounding box center [255, 79] width 162 height 122
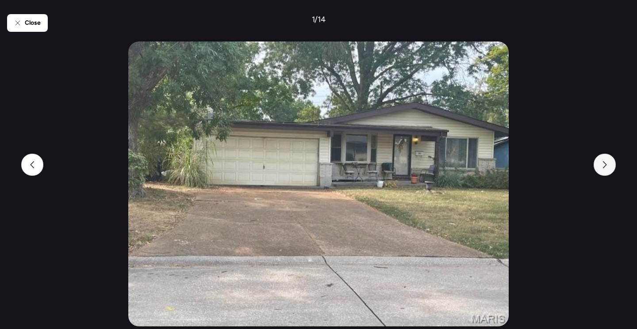
click at [606, 165] on icon at bounding box center [604, 164] width 7 height 7
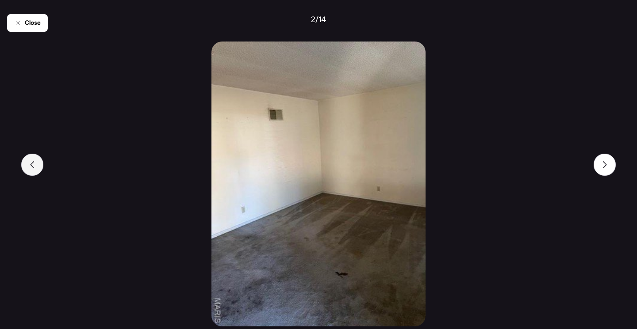
drag, startPoint x: 7, startPoint y: 164, endPoint x: 24, endPoint y: 164, distance: 16.8
click at [8, 164] on div "Close 2 / 14" at bounding box center [318, 164] width 622 height 329
click at [27, 164] on div at bounding box center [32, 165] width 22 height 22
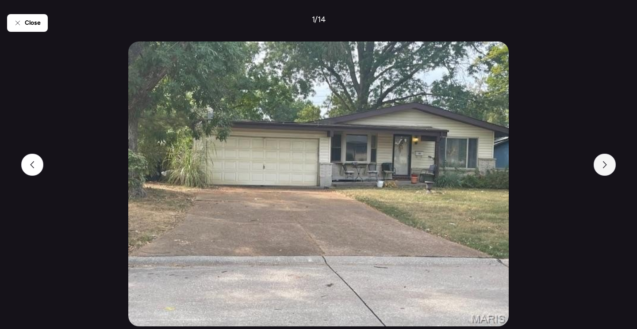
click at [601, 170] on div at bounding box center [604, 165] width 22 height 22
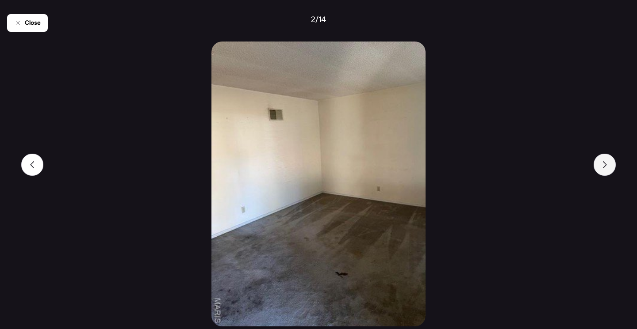
click at [601, 170] on div at bounding box center [604, 165] width 22 height 22
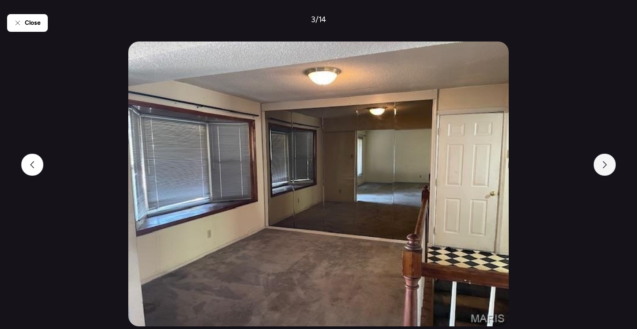
click at [601, 170] on div at bounding box center [604, 165] width 22 height 22
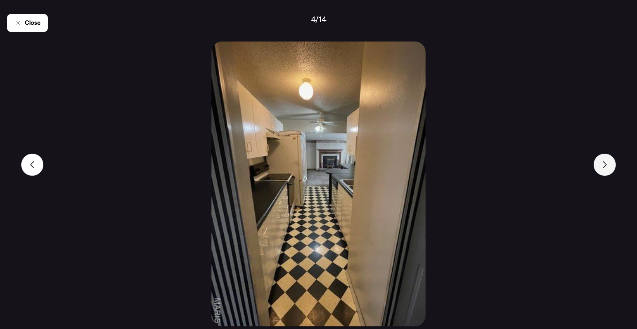
click at [601, 170] on div at bounding box center [604, 165] width 22 height 22
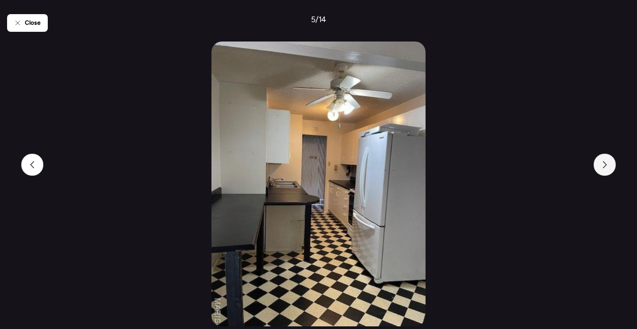
click at [601, 170] on div at bounding box center [604, 165] width 22 height 22
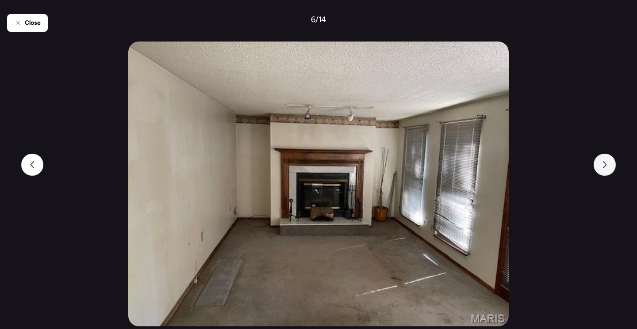
click at [601, 170] on div at bounding box center [604, 165] width 22 height 22
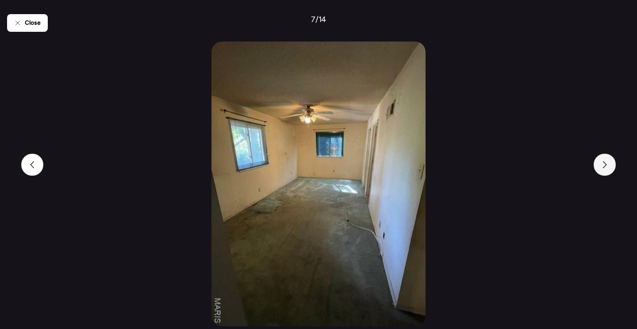
click at [601, 170] on div at bounding box center [604, 165] width 22 height 22
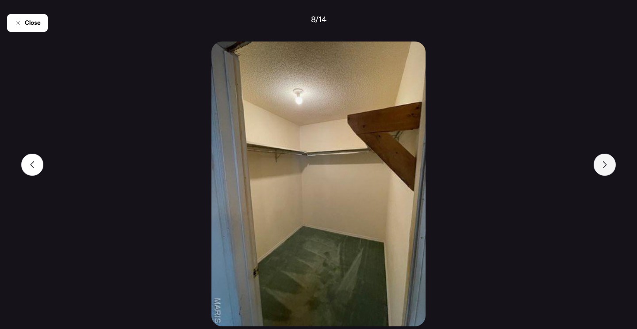
click at [601, 170] on div at bounding box center [604, 165] width 22 height 22
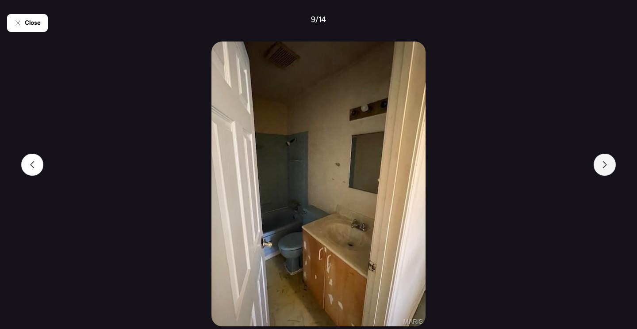
click at [601, 170] on div at bounding box center [604, 165] width 22 height 22
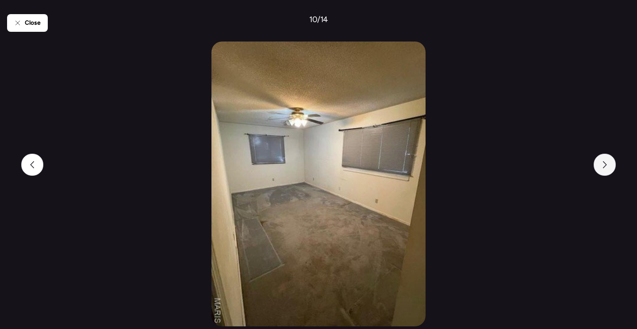
click at [601, 170] on div at bounding box center [604, 165] width 22 height 22
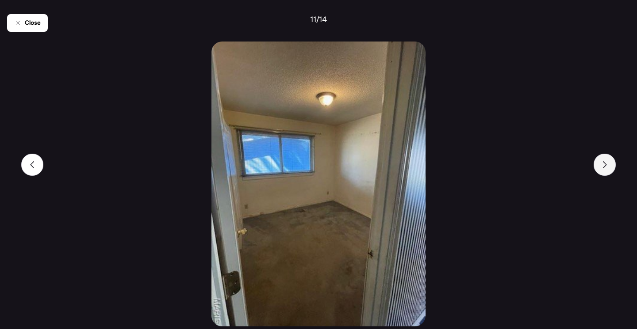
click at [601, 170] on div at bounding box center [604, 165] width 22 height 22
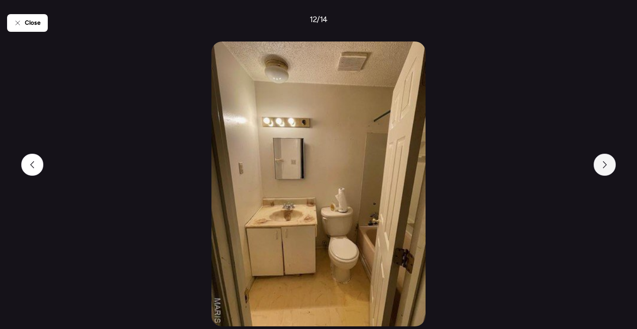
click at [601, 170] on div at bounding box center [604, 165] width 22 height 22
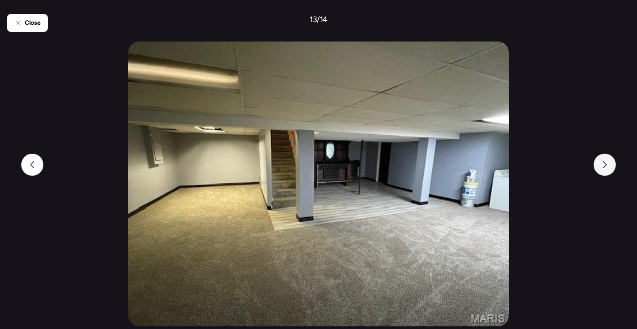
click at [601, 170] on div at bounding box center [604, 165] width 22 height 22
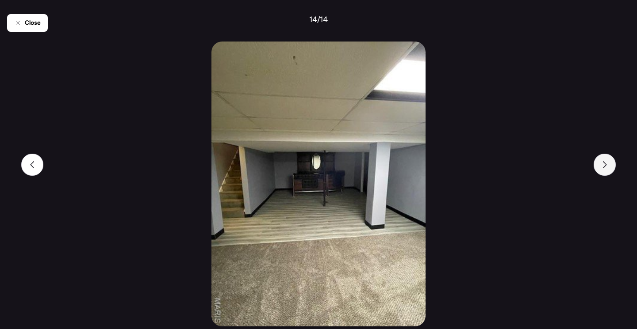
click at [601, 170] on div at bounding box center [604, 165] width 22 height 22
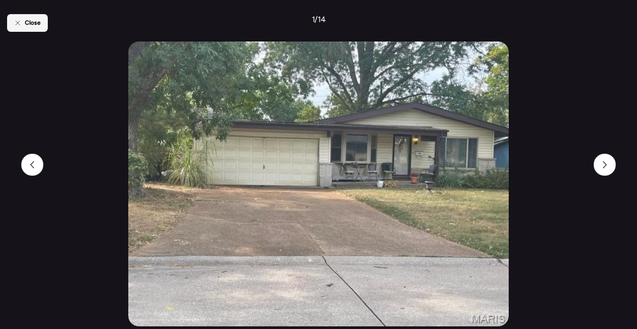
click at [27, 20] on span "Close" at bounding box center [33, 23] width 16 height 9
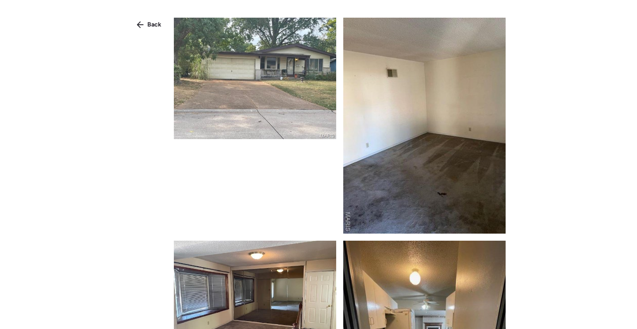
click at [152, 21] on span "Back" at bounding box center [154, 24] width 14 height 9
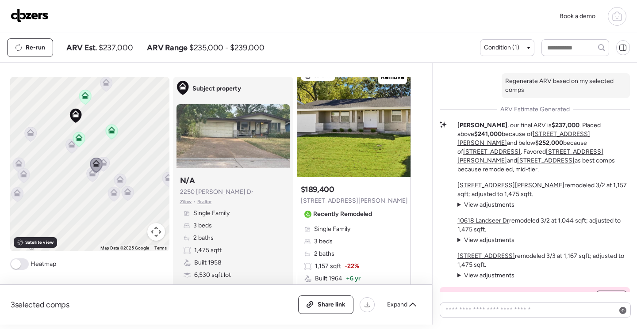
scroll to position [0, 0]
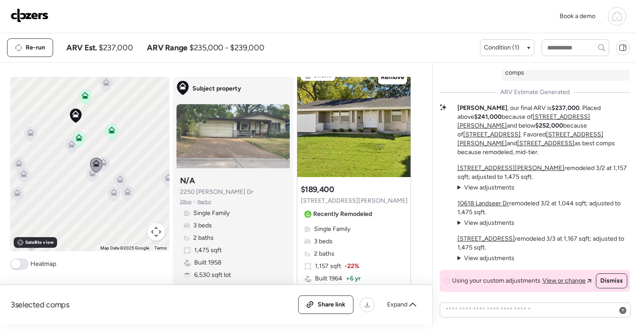
click at [492, 187] on span "View adjustments" at bounding box center [489, 188] width 50 height 8
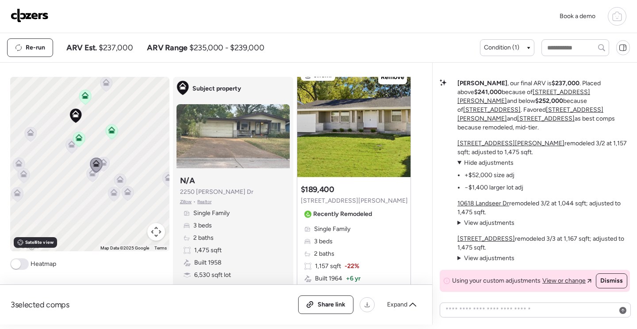
click at [486, 140] on u "[STREET_ADDRESS][PERSON_NAME]" at bounding box center [510, 144] width 107 height 8
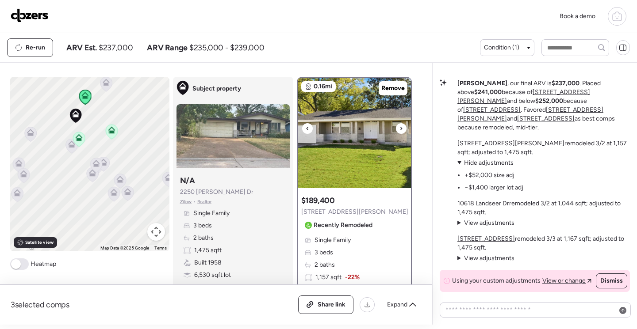
click at [381, 148] on img at bounding box center [354, 133] width 113 height 111
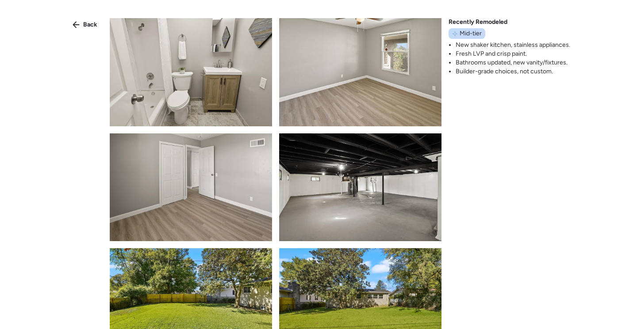
scroll to position [917, 0]
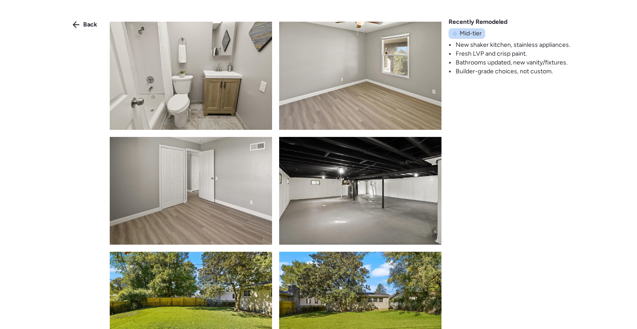
click at [374, 164] on img at bounding box center [360, 191] width 162 height 108
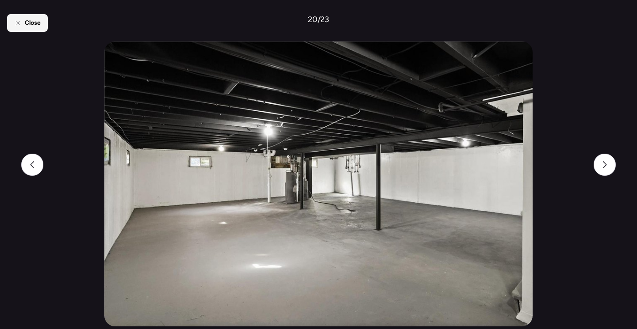
click at [11, 20] on div "Close" at bounding box center [27, 23] width 41 height 18
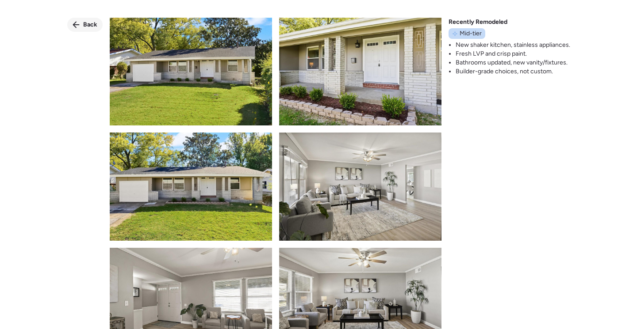
click at [92, 25] on span "Back" at bounding box center [90, 24] width 14 height 9
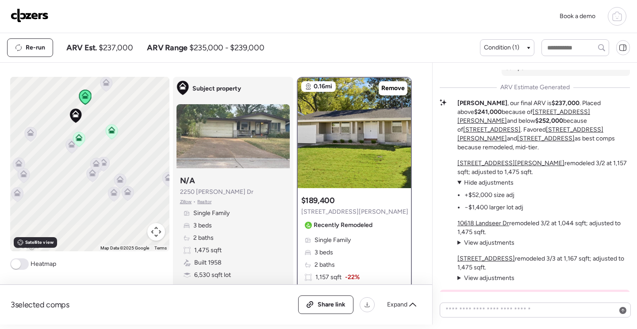
scroll to position [0, 0]
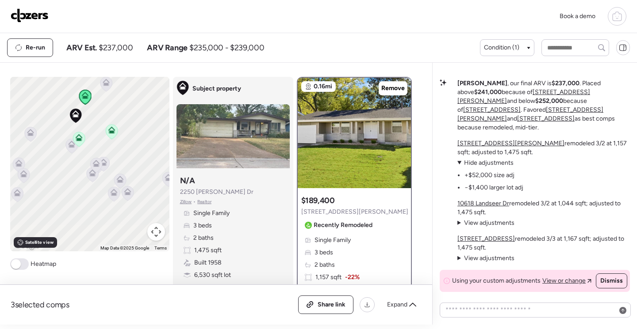
click at [494, 221] on span "View adjustments" at bounding box center [489, 223] width 50 height 8
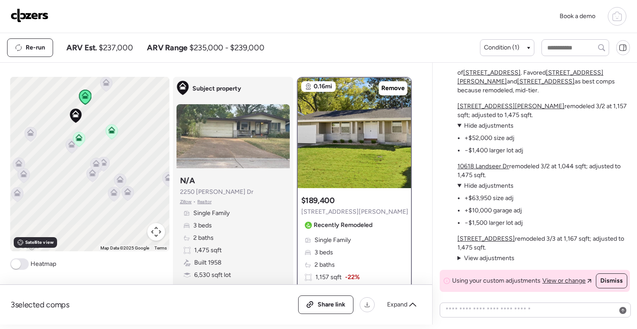
click at [491, 164] on u "10618 Landseer Dr" at bounding box center [483, 167] width 52 height 8
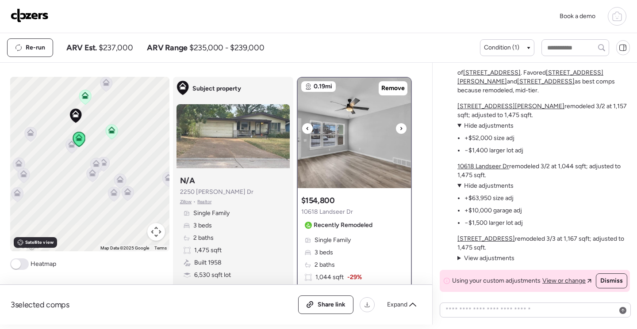
click at [399, 131] on icon at bounding box center [401, 128] width 4 height 11
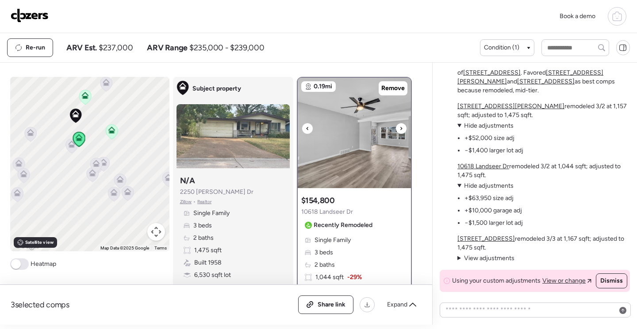
click at [399, 131] on icon at bounding box center [401, 128] width 4 height 11
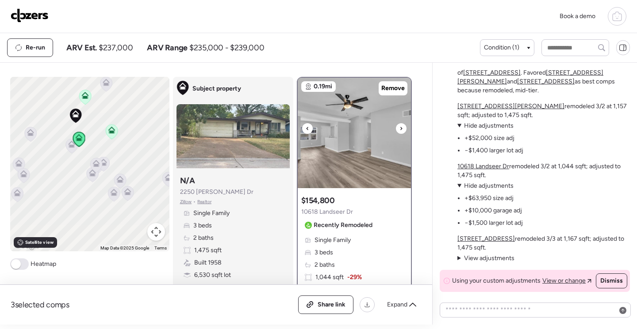
click at [399, 131] on icon at bounding box center [401, 128] width 4 height 11
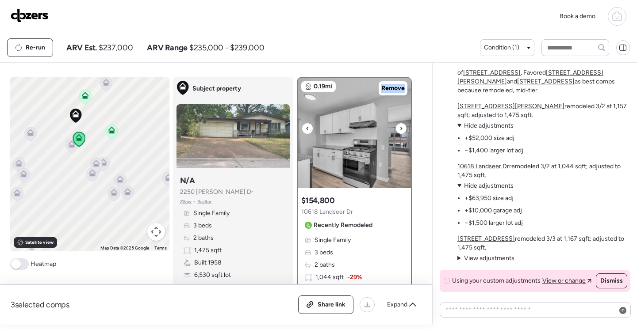
click at [399, 131] on icon at bounding box center [401, 128] width 4 height 11
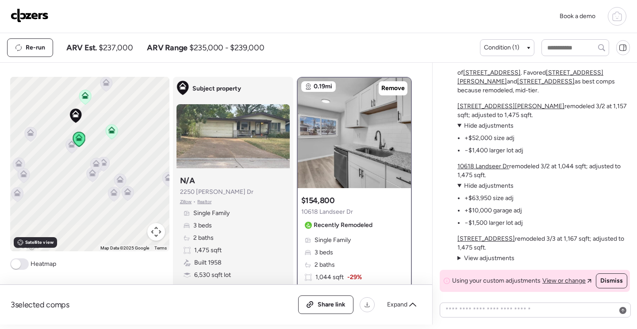
click at [483, 256] on span "View adjustments" at bounding box center [489, 259] width 50 height 8
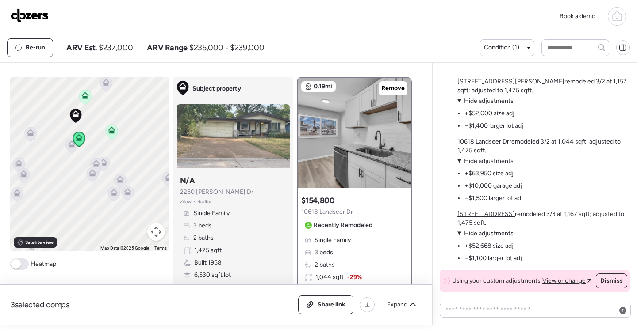
click at [492, 213] on u "[STREET_ADDRESS]" at bounding box center [485, 214] width 57 height 8
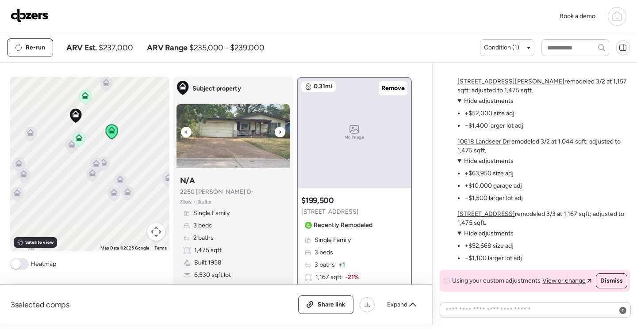
click at [253, 139] on img at bounding box center [232, 136] width 113 height 64
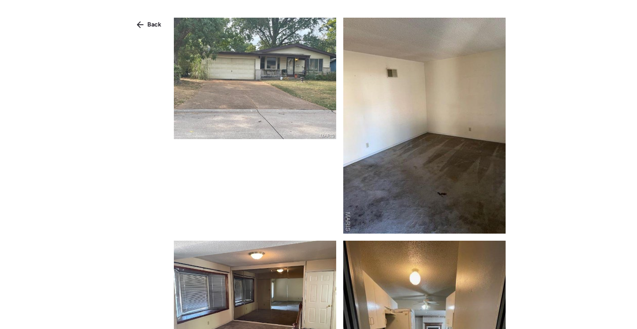
click at [253, 103] on img at bounding box center [255, 79] width 162 height 122
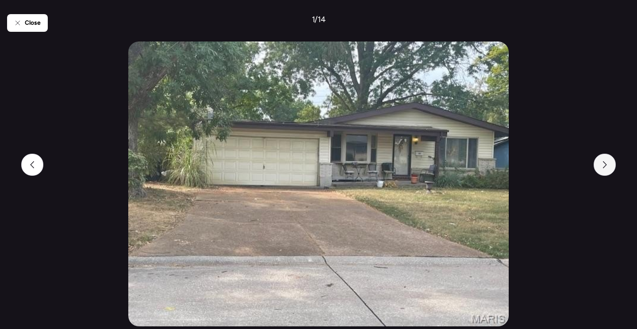
click at [600, 170] on div at bounding box center [604, 165] width 22 height 22
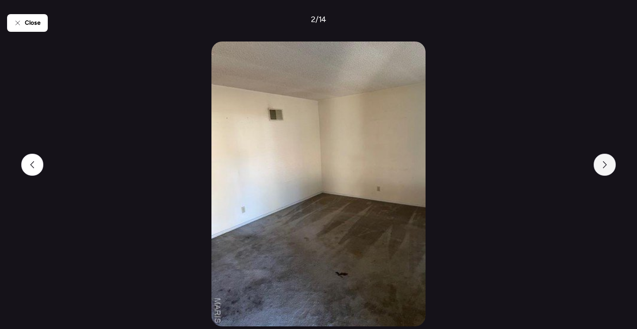
click at [600, 170] on div at bounding box center [604, 165] width 22 height 22
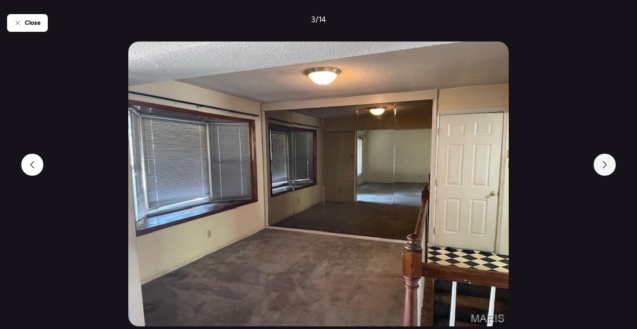
click at [600, 170] on div at bounding box center [604, 165] width 22 height 22
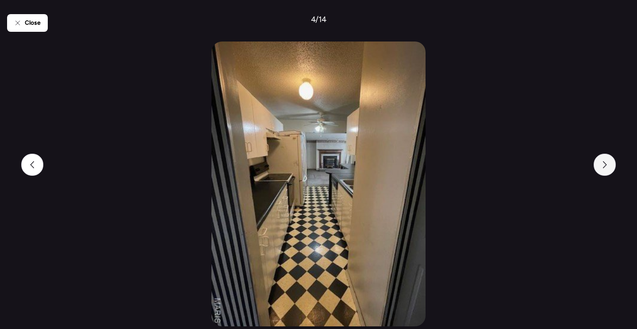
click at [600, 170] on div at bounding box center [604, 165] width 22 height 22
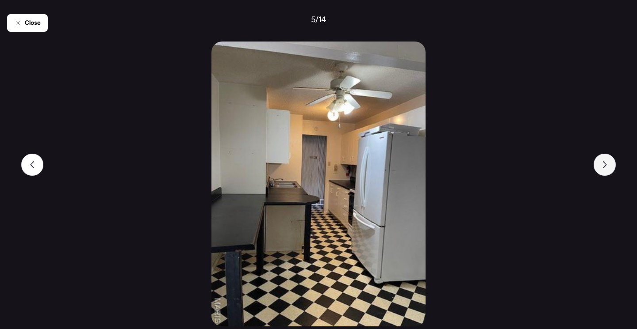
click at [600, 170] on div at bounding box center [604, 165] width 22 height 22
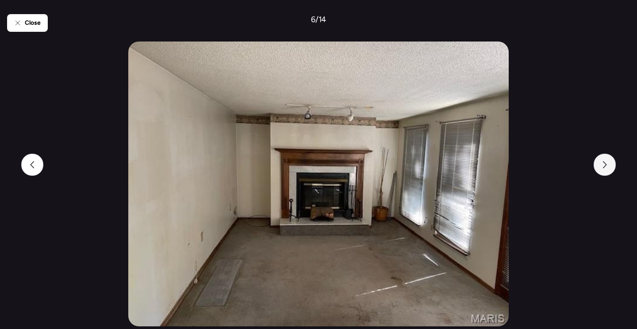
click at [600, 170] on div at bounding box center [604, 165] width 22 height 22
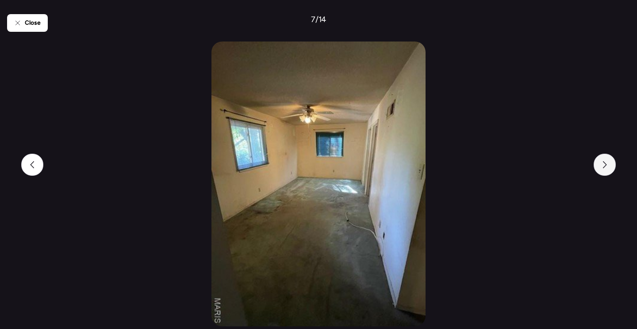
click at [600, 170] on div at bounding box center [604, 165] width 22 height 22
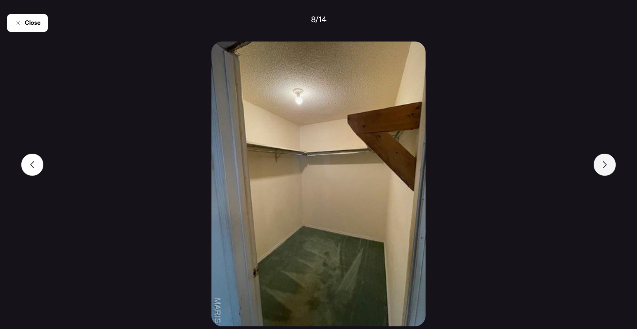
click at [600, 170] on div at bounding box center [604, 165] width 22 height 22
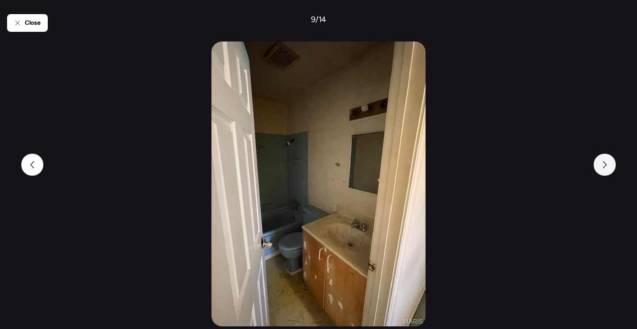
click at [600, 170] on div at bounding box center [604, 165] width 22 height 22
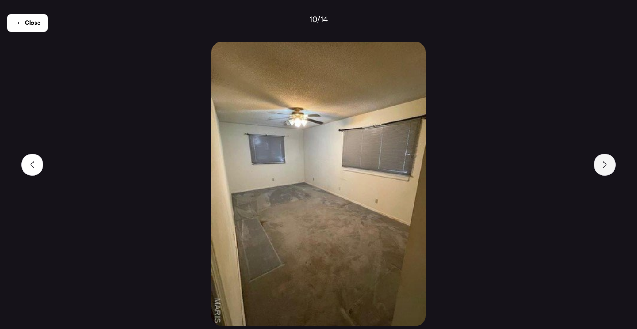
click at [600, 170] on div at bounding box center [604, 165] width 22 height 22
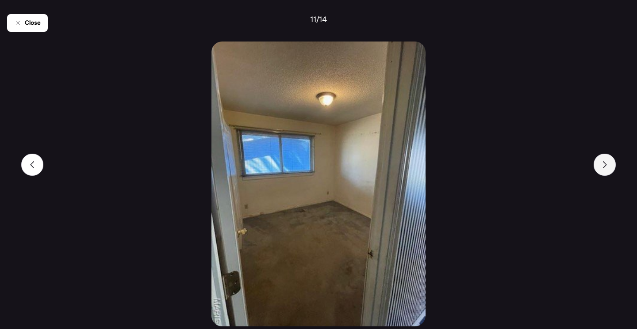
click at [600, 170] on div at bounding box center [604, 165] width 22 height 22
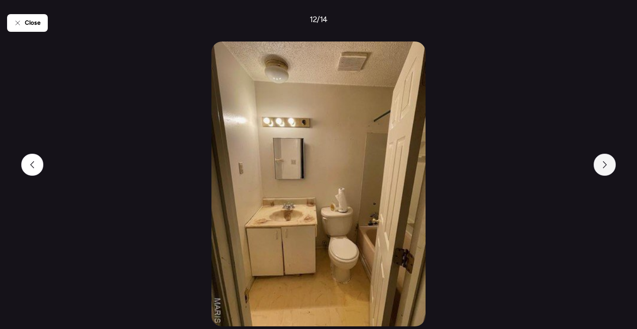
click at [600, 170] on div at bounding box center [604, 165] width 22 height 22
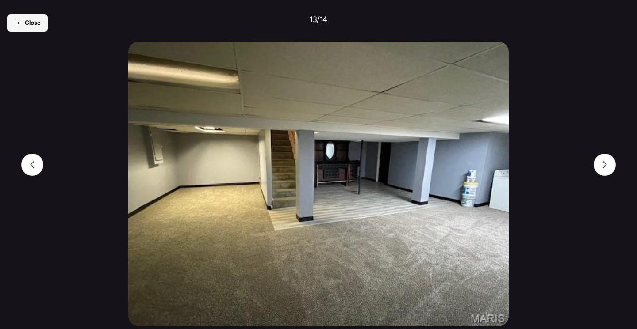
click at [14, 28] on div "Close" at bounding box center [27, 23] width 41 height 18
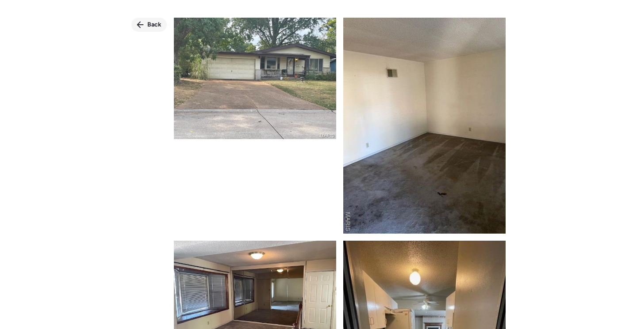
click at [154, 26] on span "Back" at bounding box center [154, 24] width 14 height 9
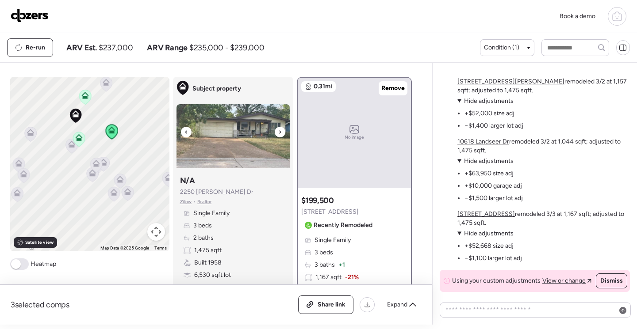
click at [247, 143] on img at bounding box center [232, 136] width 113 height 64
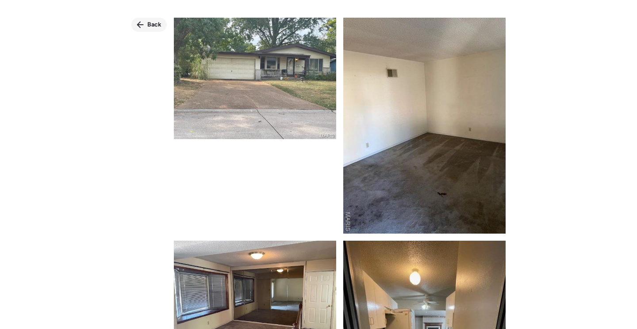
click at [150, 23] on span "Back" at bounding box center [154, 24] width 14 height 9
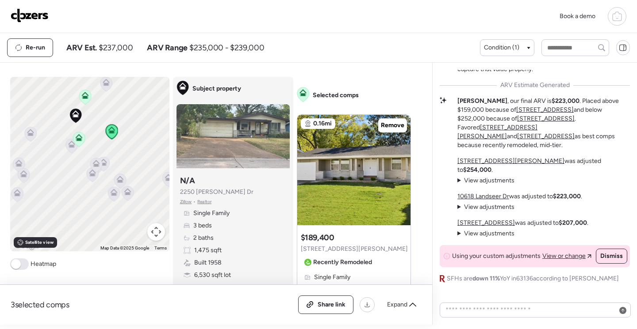
scroll to position [398, 0]
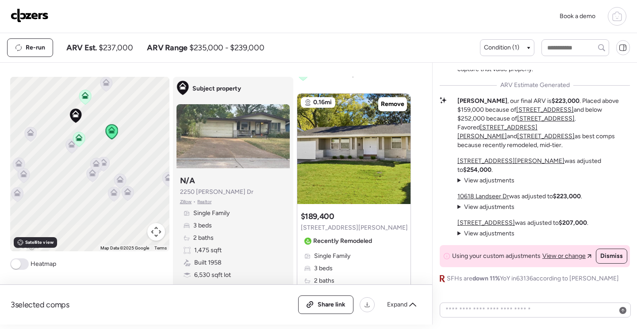
click at [115, 132] on div "To activate drag with keyboard, press Alt + Enter. Once in keyboard drag state,…" at bounding box center [89, 164] width 159 height 175
click at [108, 132] on icon at bounding box center [111, 131] width 6 height 3
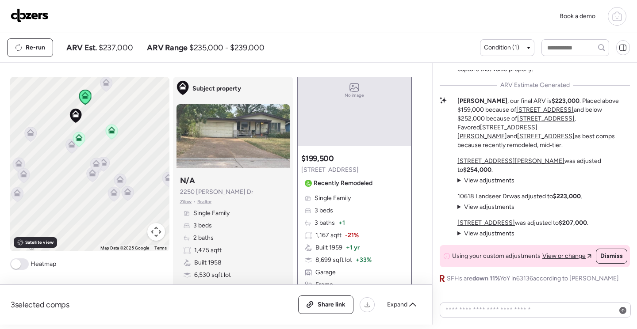
scroll to position [0, 0]
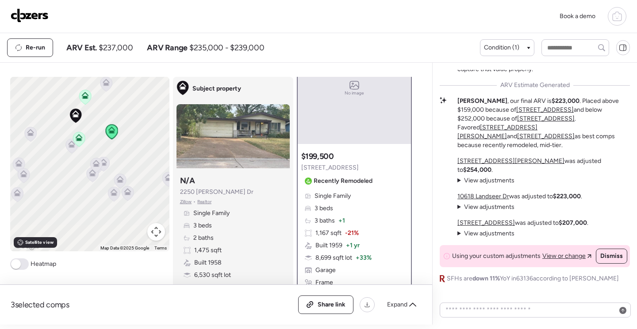
click at [82, 97] on icon at bounding box center [85, 97] width 6 height 3
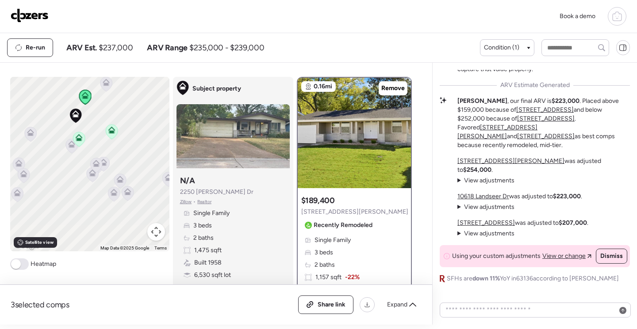
click at [109, 133] on icon at bounding box center [111, 131] width 6 height 3
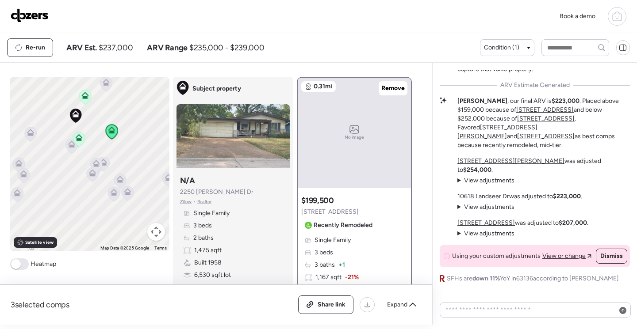
drag, startPoint x: 355, startPoint y: 210, endPoint x: 292, endPoint y: 209, distance: 63.7
click at [292, 209] on div "To navigate the map with touch gestures double-tap and hold your finger on the …" at bounding box center [214, 201] width 408 height 248
drag, startPoint x: 292, startPoint y: 209, endPoint x: 313, endPoint y: 212, distance: 21.5
copy span "[STREET_ADDRESS]"
click at [385, 209] on div "Suggested comp $199,500 [STREET_ADDRESS] Recently Remodeled Single Family 3 bed…" at bounding box center [354, 286] width 113 height 189
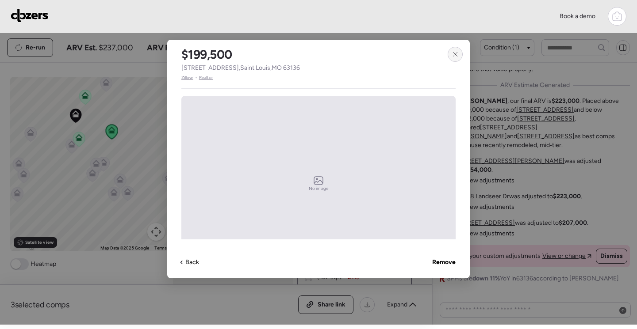
click at [455, 53] on icon at bounding box center [454, 54] width 7 height 7
